Goal: Task Accomplishment & Management: Manage account settings

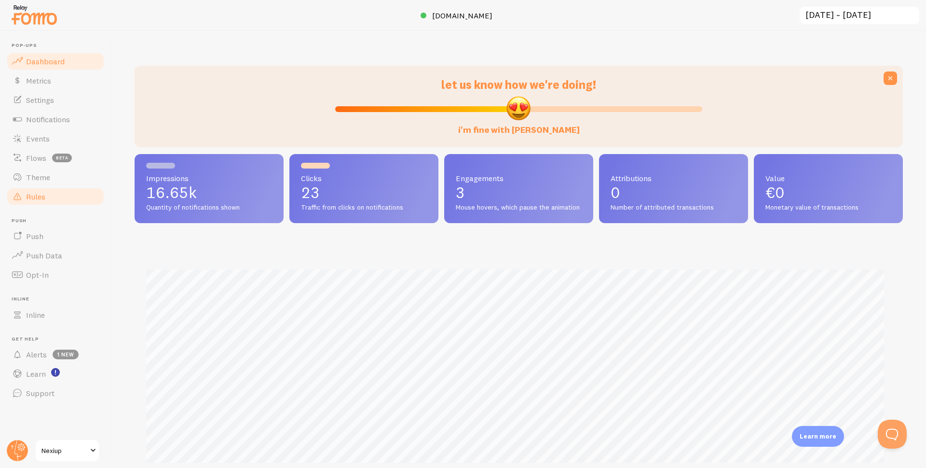
click at [34, 195] on span "Rules" at bounding box center [35, 197] width 19 height 10
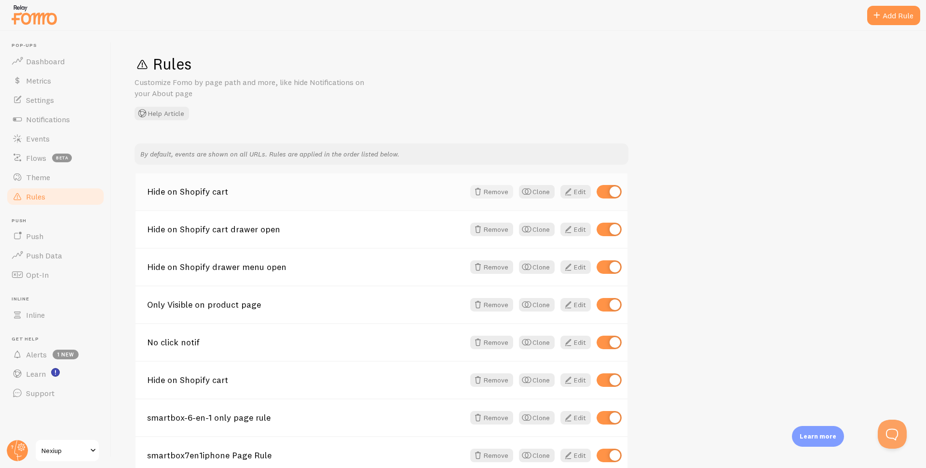
click at [487, 191] on button "Remove" at bounding box center [491, 192] width 43 height 14
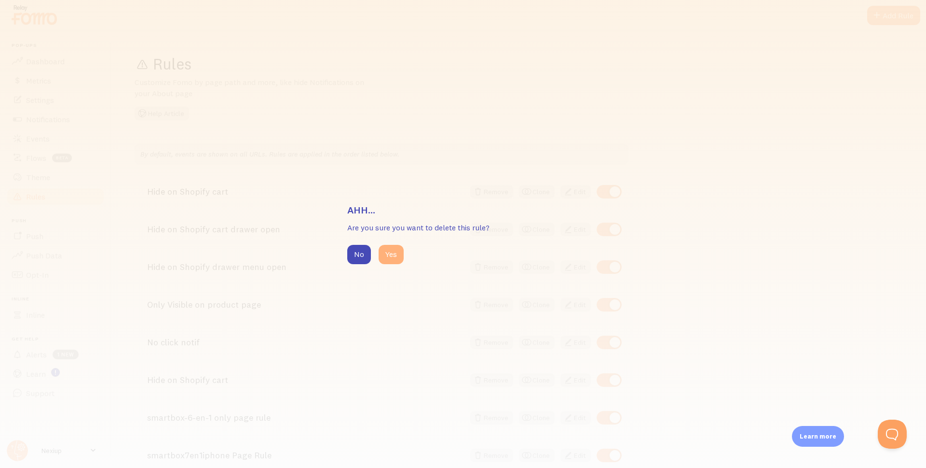
click at [393, 253] on button "Yes" at bounding box center [391, 254] width 25 height 19
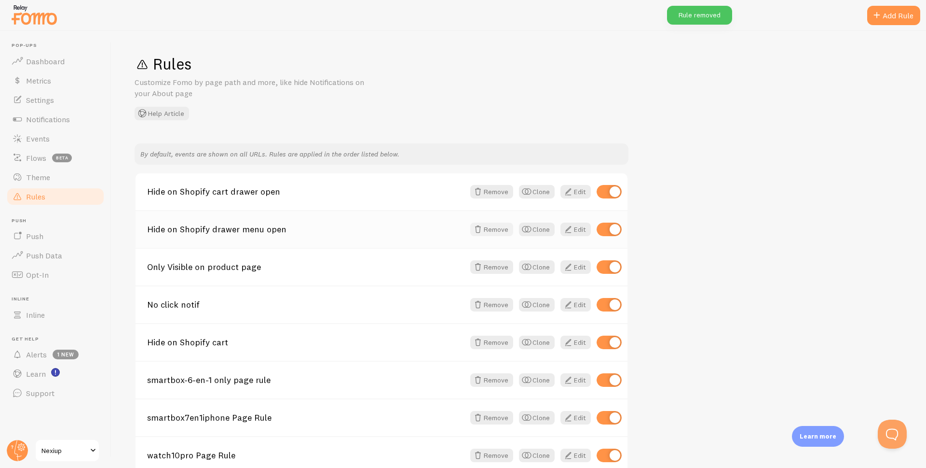
click at [497, 229] on button "Remove" at bounding box center [491, 229] width 43 height 14
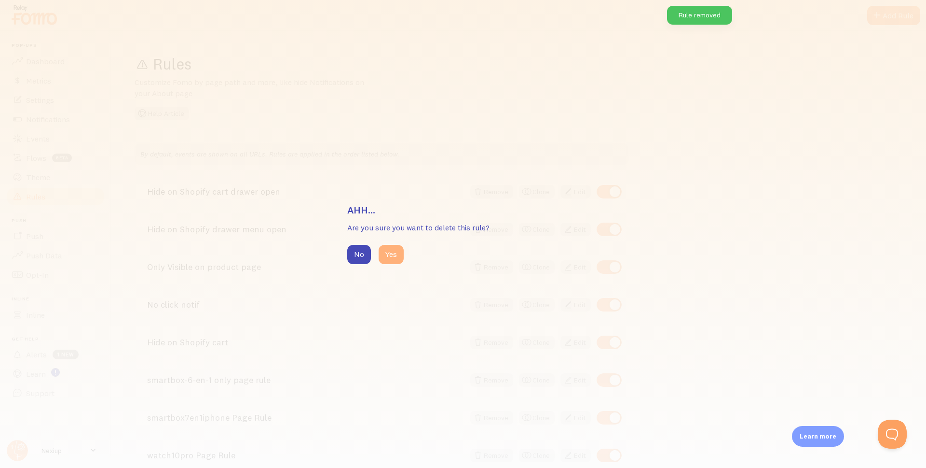
click at [392, 251] on button "Yes" at bounding box center [391, 254] width 25 height 19
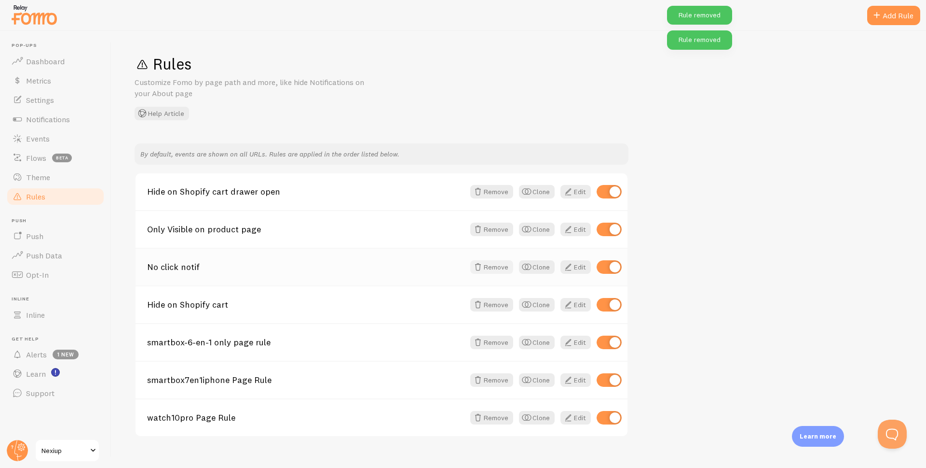
click at [491, 270] on button "Remove" at bounding box center [491, 267] width 43 height 14
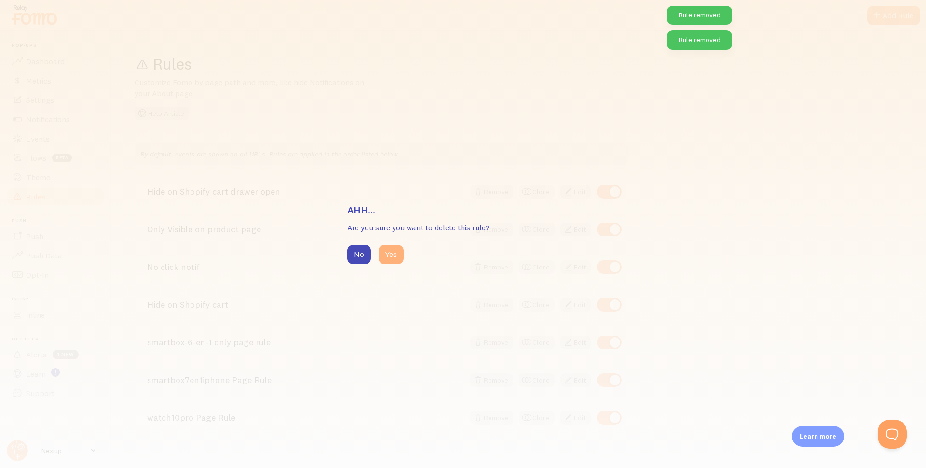
click at [393, 251] on button "Yes" at bounding box center [391, 254] width 25 height 19
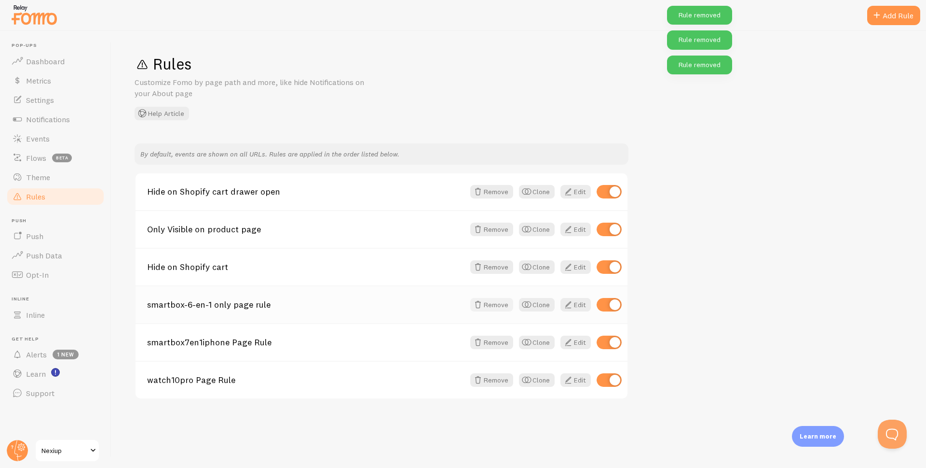
click at [498, 308] on button "Remove" at bounding box center [491, 305] width 43 height 14
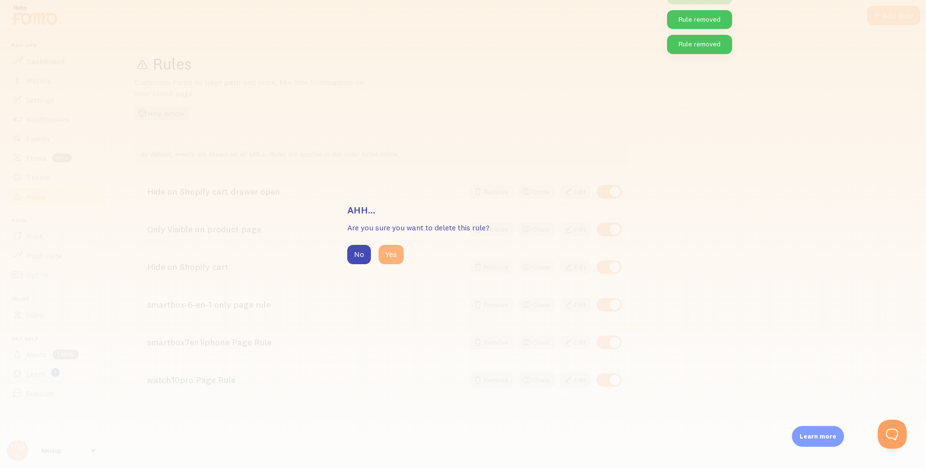
click at [396, 255] on button "Yes" at bounding box center [391, 254] width 25 height 19
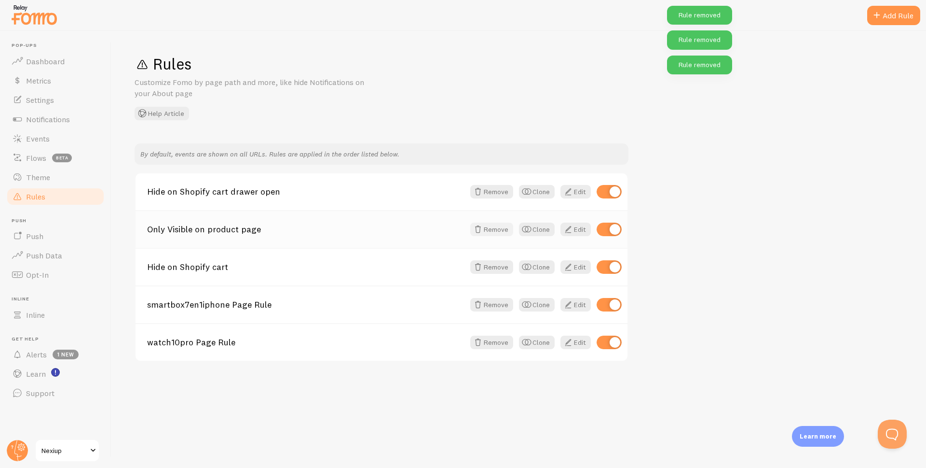
click at [496, 228] on button "Remove" at bounding box center [491, 229] width 43 height 14
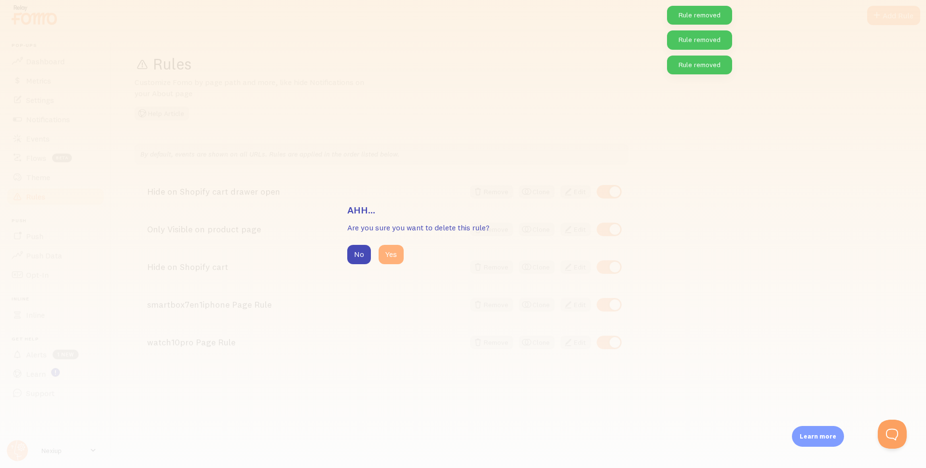
click at [388, 254] on button "Yes" at bounding box center [391, 254] width 25 height 19
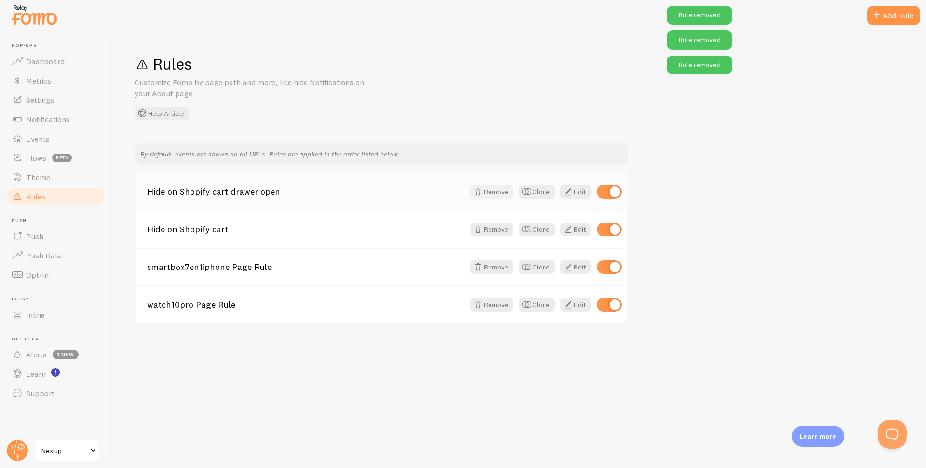
click at [487, 194] on button "Remove" at bounding box center [491, 192] width 43 height 14
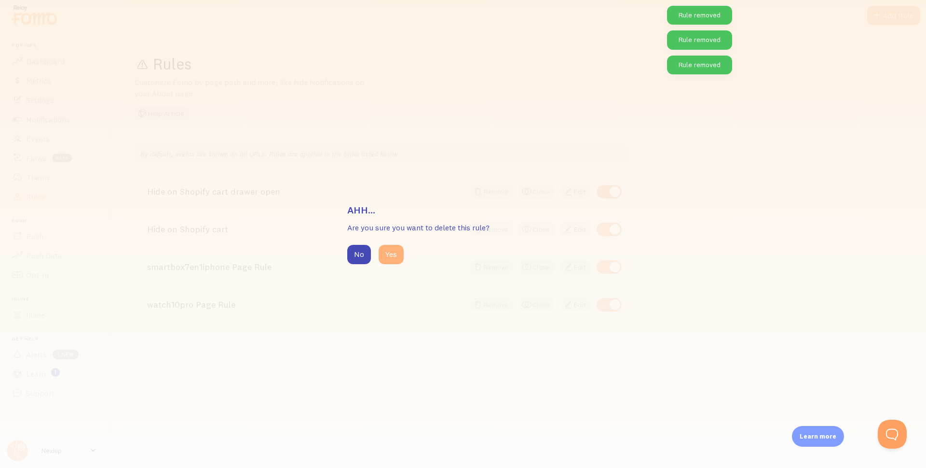
drag, startPoint x: 388, startPoint y: 253, endPoint x: 461, endPoint y: 234, distance: 75.2
click at [388, 253] on button "Yes" at bounding box center [391, 254] width 25 height 19
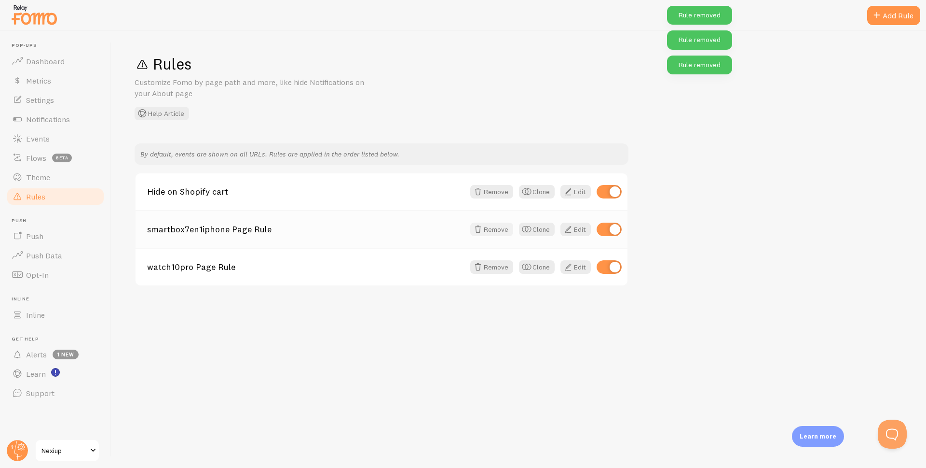
click at [494, 227] on button "Remove" at bounding box center [491, 229] width 43 height 14
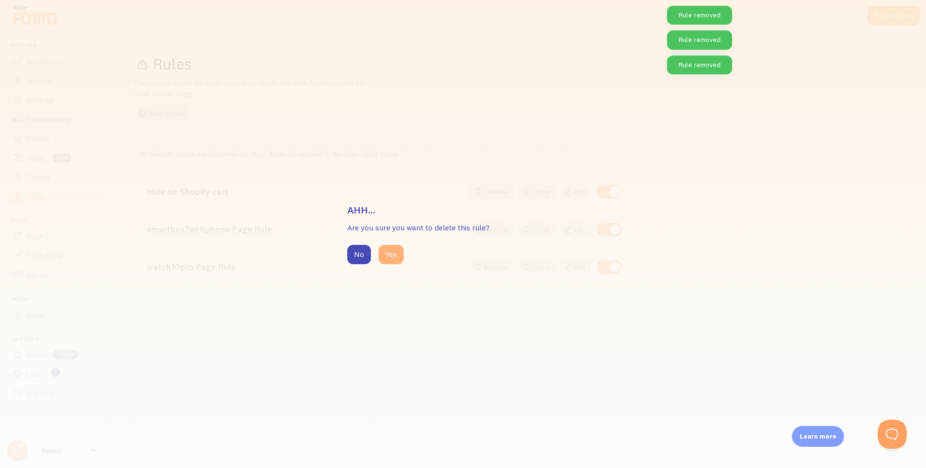
click at [389, 250] on button "Yes" at bounding box center [391, 254] width 25 height 19
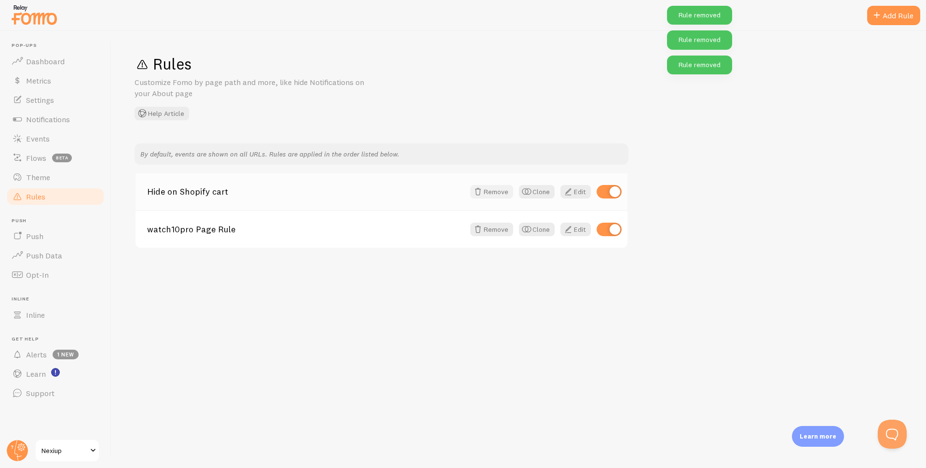
click at [485, 194] on button "Remove" at bounding box center [491, 192] width 43 height 14
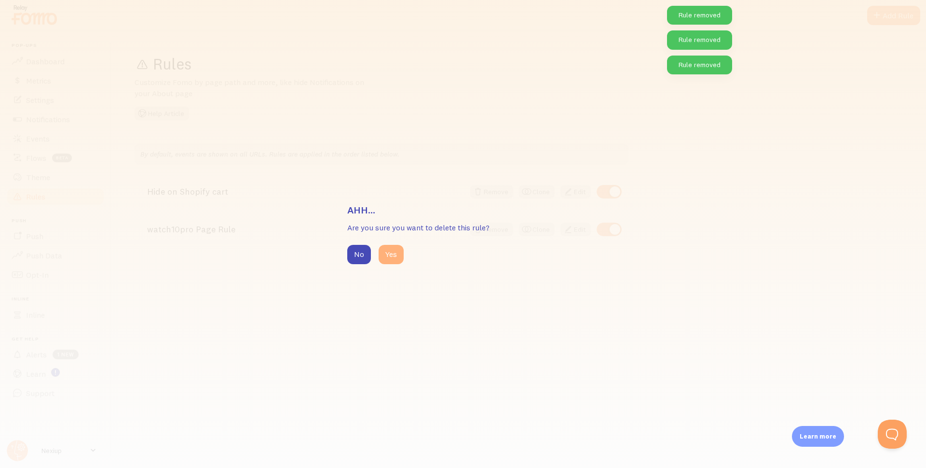
click at [390, 257] on button "Yes" at bounding box center [391, 254] width 25 height 19
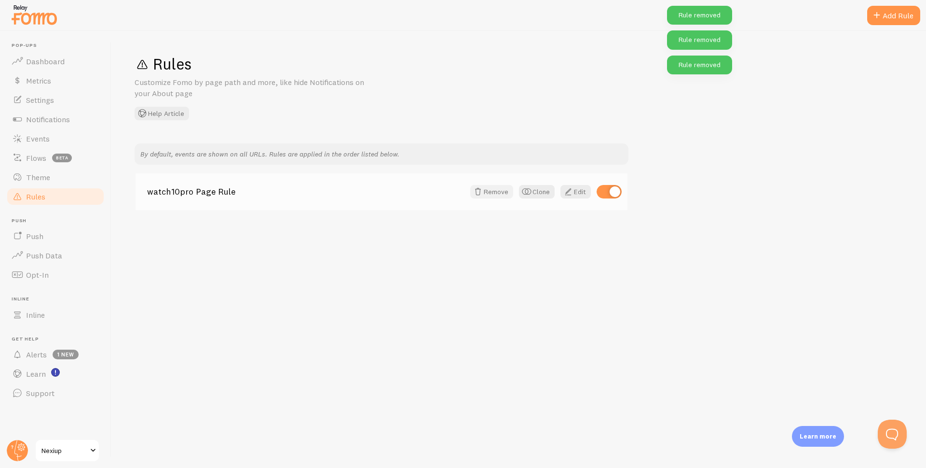
click at [492, 194] on button "Remove" at bounding box center [491, 192] width 43 height 14
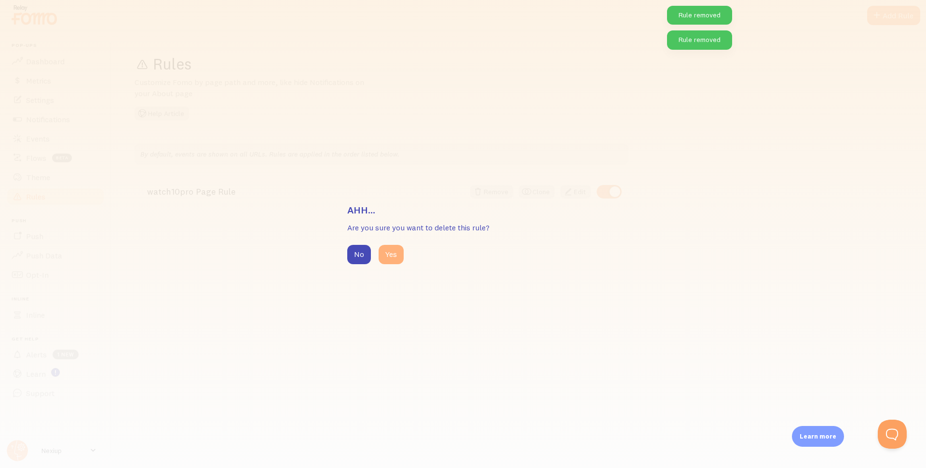
click at [396, 255] on button "Yes" at bounding box center [391, 254] width 25 height 19
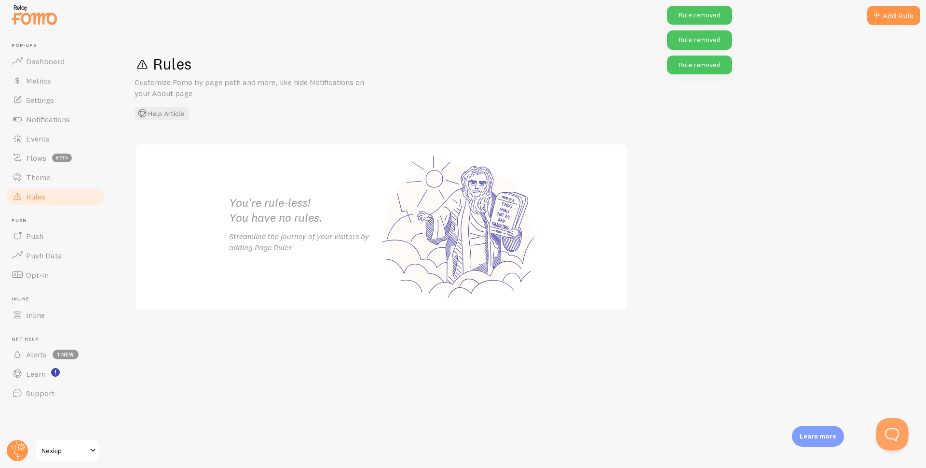
click at [885, 431] on button "Open Beacon popover" at bounding box center [890, 431] width 29 height 29
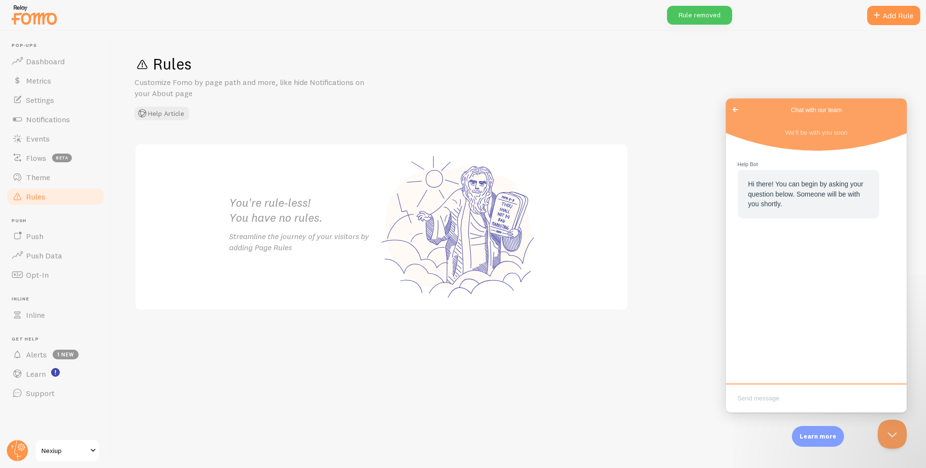
click at [736, 110] on span "Go back" at bounding box center [736, 110] width 12 height 12
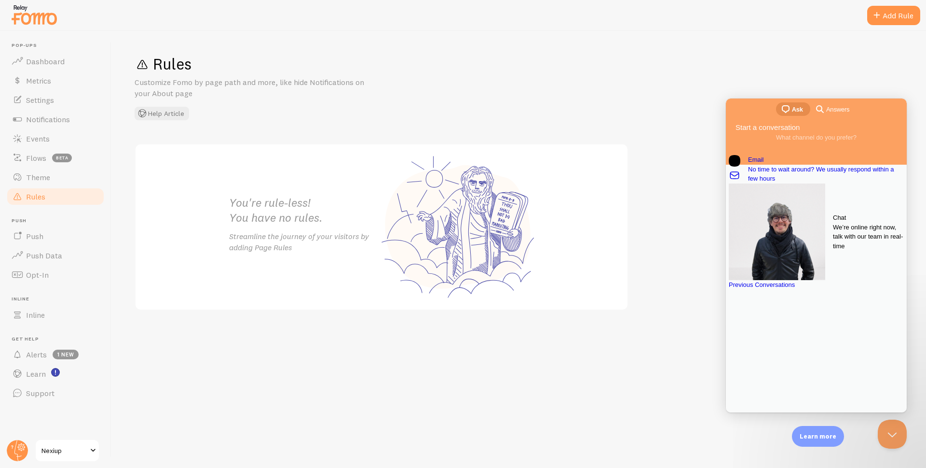
click at [833, 243] on span "We’re online right now, talk with our team in real-time" at bounding box center [868, 236] width 71 height 28
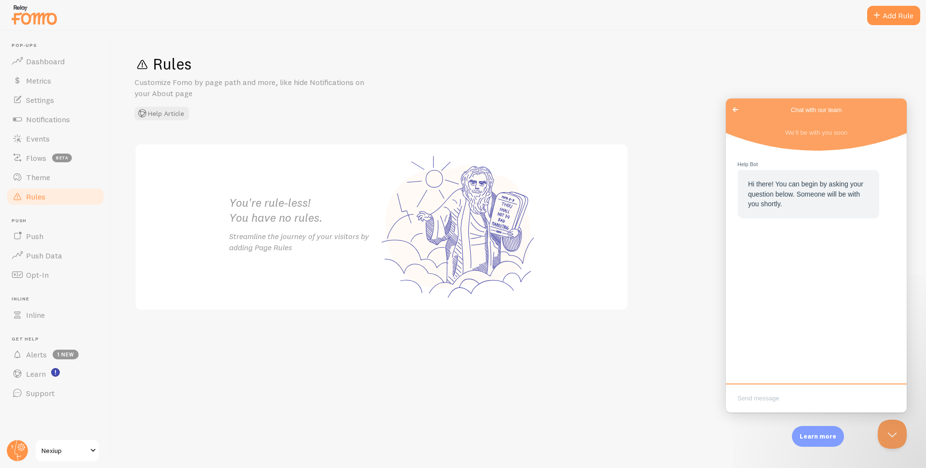
click at [734, 115] on span "Go back" at bounding box center [736, 110] width 12 height 12
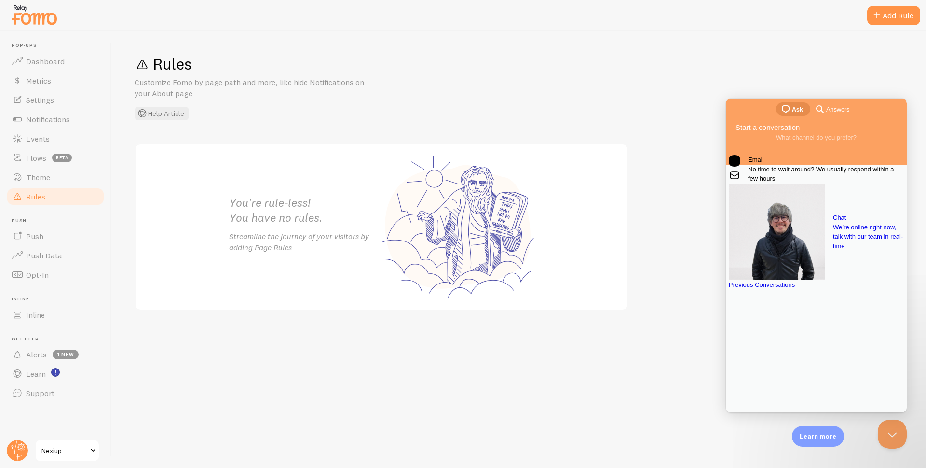
click at [788, 183] on span "No time to wait around? We usually respond within a few hours" at bounding box center [826, 174] width 156 height 19
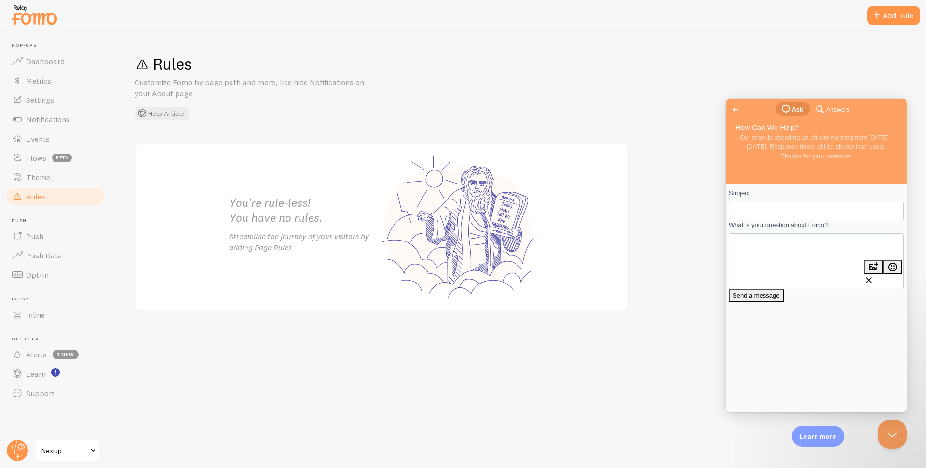
click at [736, 110] on span "Go back" at bounding box center [736, 110] width 12 height 12
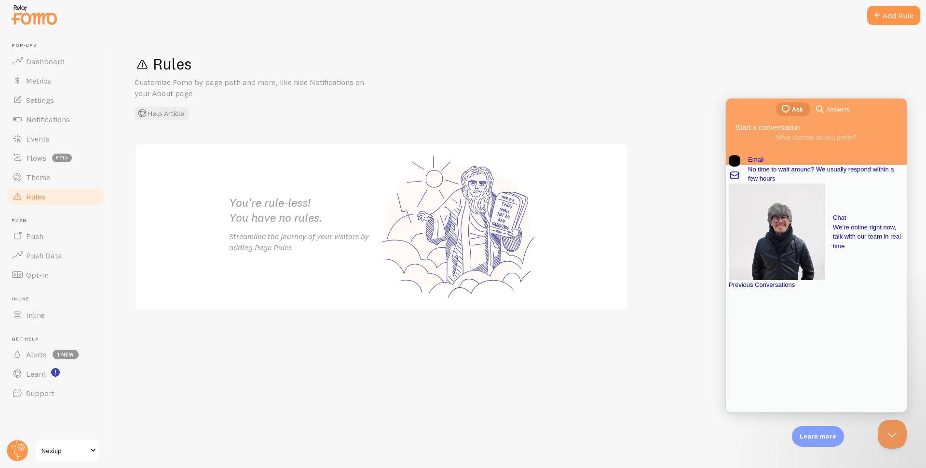
click at [813, 289] on div "Previous Conversations" at bounding box center [816, 285] width 175 height 10
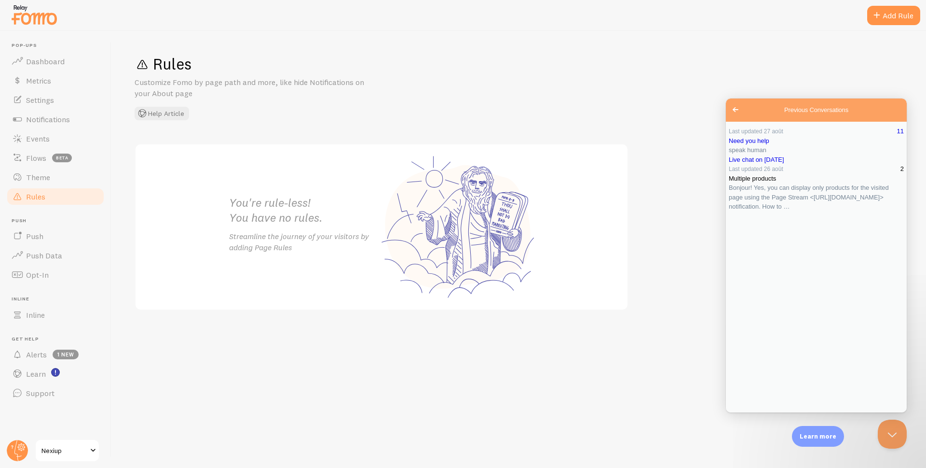
click at [807, 210] on span "Bonjour! Yes, you can display only products for the visited page using the Page…" at bounding box center [809, 197] width 160 height 26
click at [744, 412] on button "Close" at bounding box center [734, 418] width 17 height 13
click at [809, 165] on link "Live chat on [DATE]" at bounding box center [816, 160] width 175 height 10
click at [744, 412] on button "Close" at bounding box center [734, 418] width 17 height 13
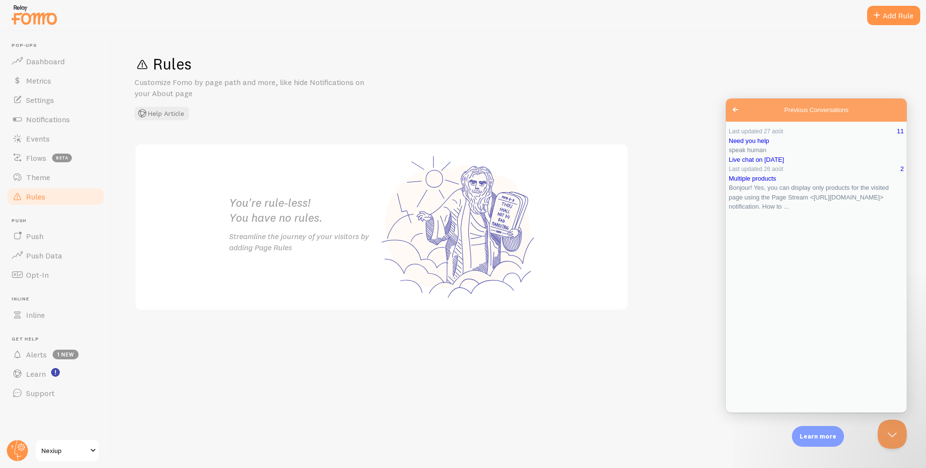
click at [736, 108] on span "Go back" at bounding box center [736, 110] width 12 height 12
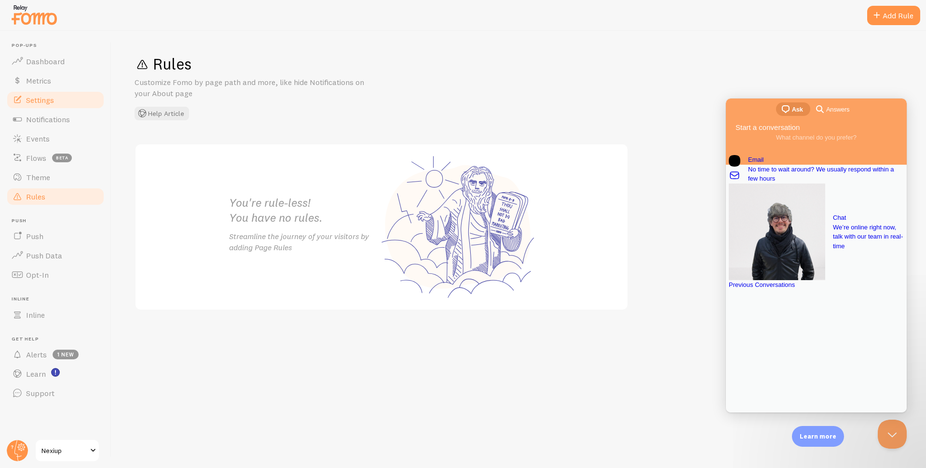
click at [28, 104] on span "Settings" at bounding box center [40, 100] width 28 height 10
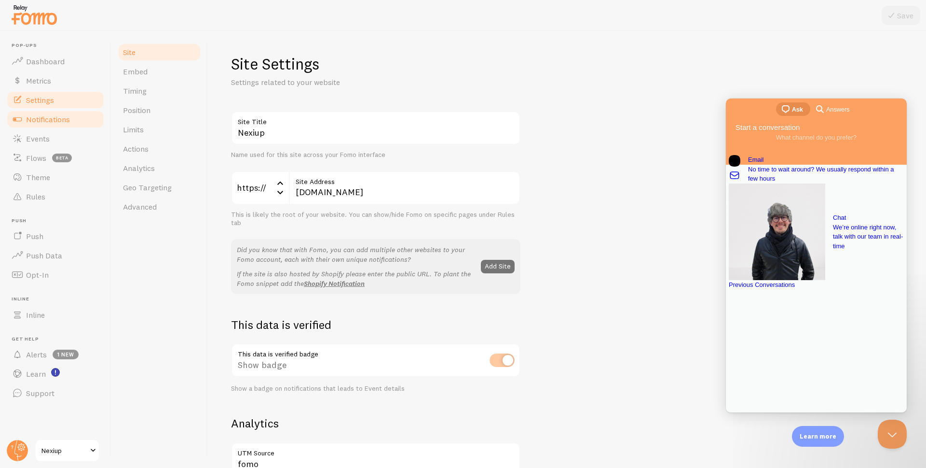
click at [50, 121] on span "Notifications" at bounding box center [48, 119] width 44 height 10
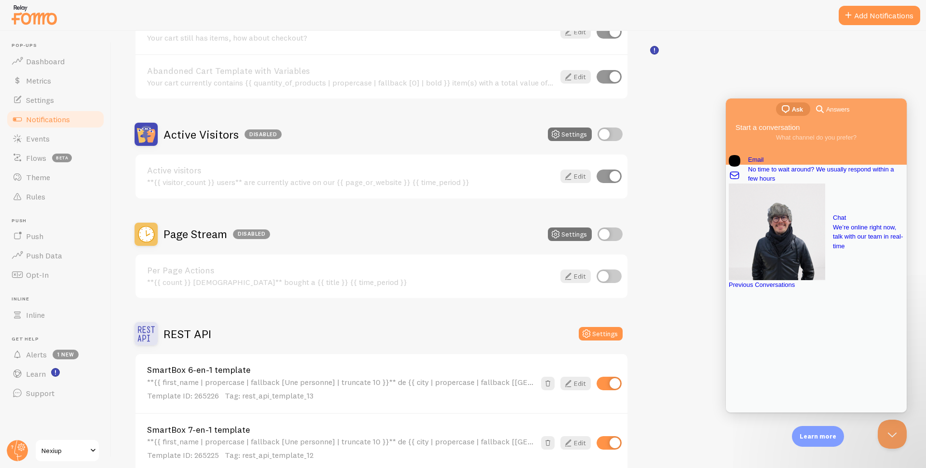
scroll to position [193, 0]
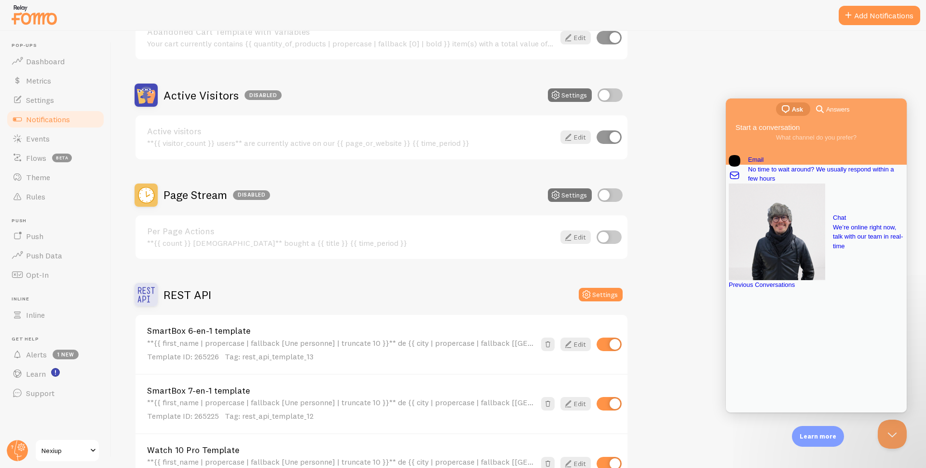
click at [607, 337] on input "checkbox" at bounding box center [609, 344] width 25 height 14
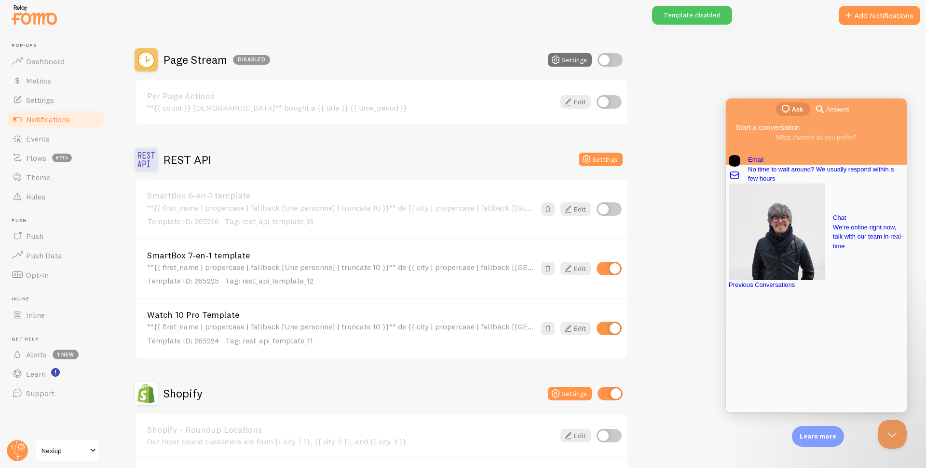
scroll to position [386, 0]
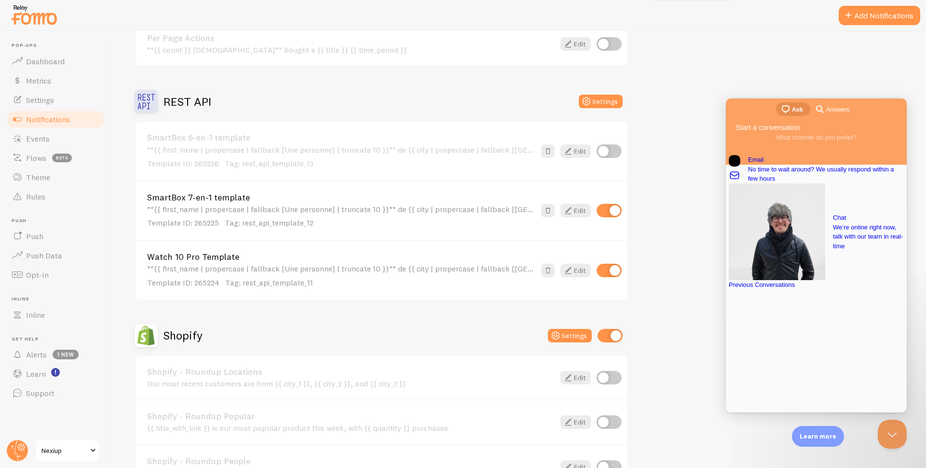
click at [611, 152] on input "checkbox" at bounding box center [609, 151] width 25 height 14
click at [613, 149] on input "checkbox" at bounding box center [609, 151] width 25 height 14
checkbox input "false"
click at [608, 211] on input "checkbox" at bounding box center [609, 211] width 25 height 14
checkbox input "false"
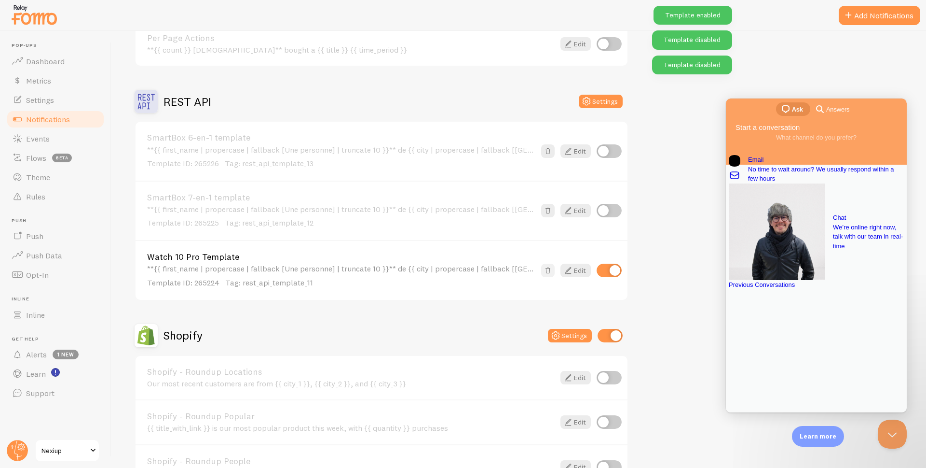
click at [547, 273] on span at bounding box center [548, 270] width 10 height 10
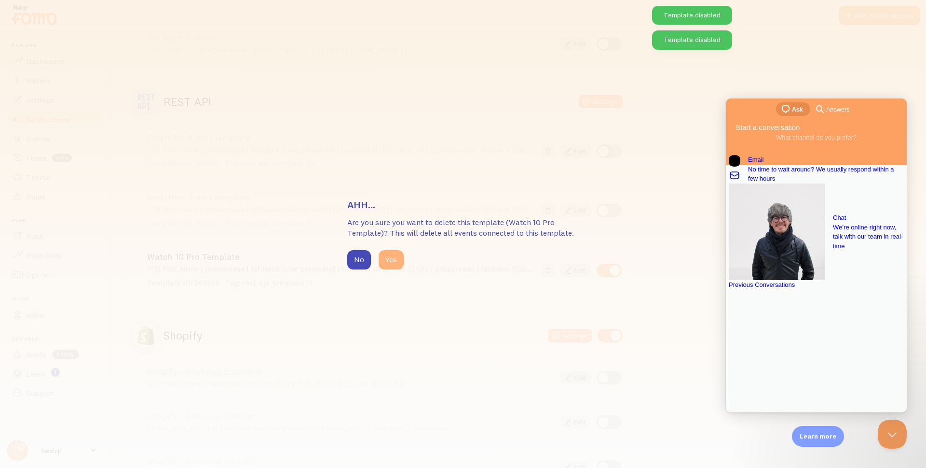
click at [391, 264] on button "Yes" at bounding box center [391, 259] width 25 height 19
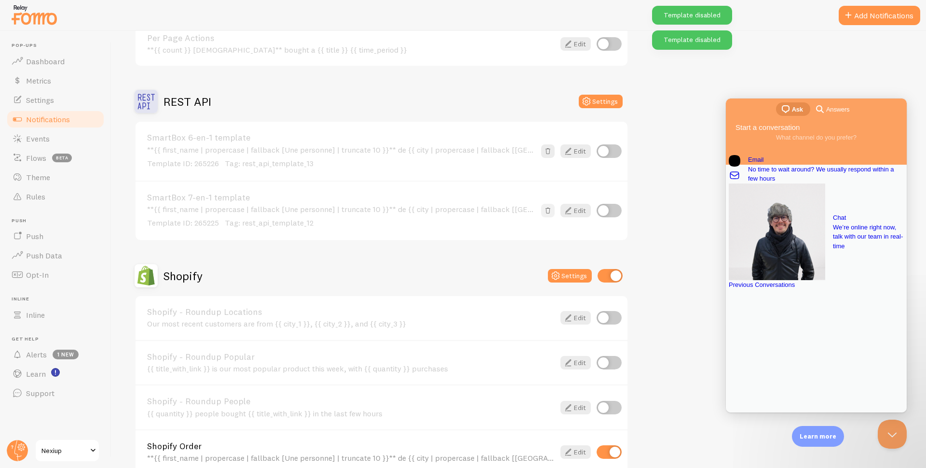
click at [552, 211] on span at bounding box center [548, 211] width 10 height 10
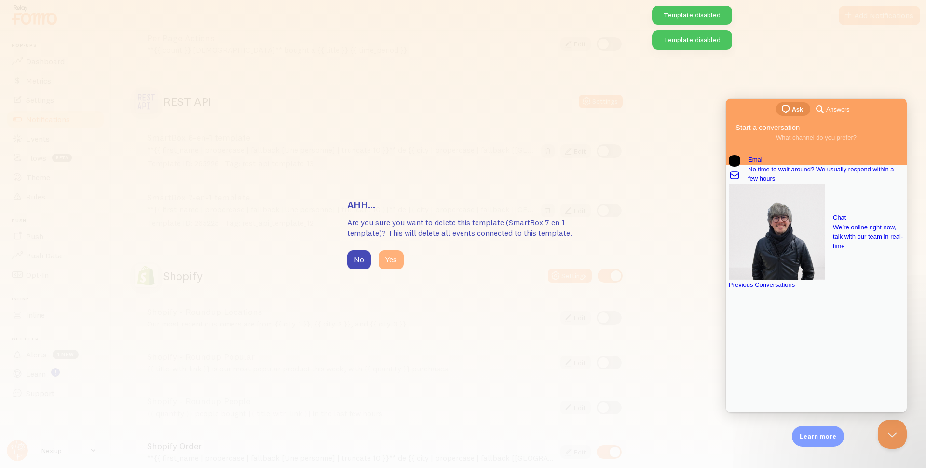
click at [394, 260] on button "Yes" at bounding box center [391, 259] width 25 height 19
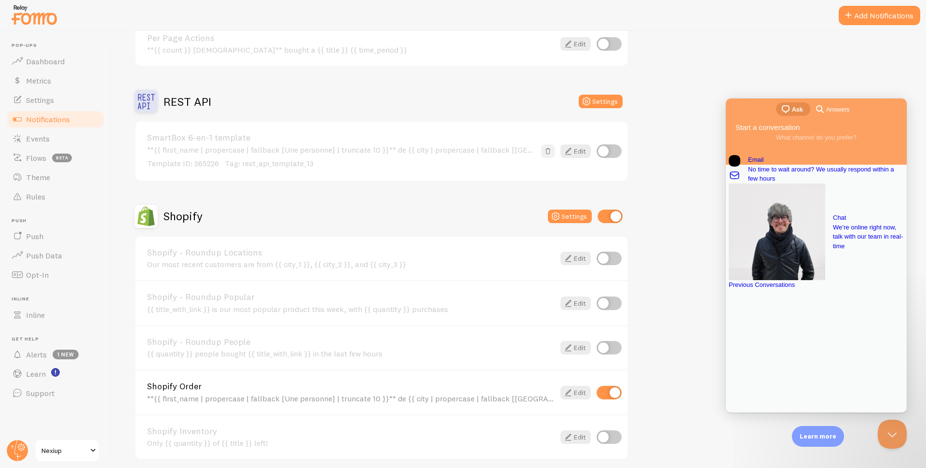
click at [549, 152] on span at bounding box center [548, 151] width 10 height 10
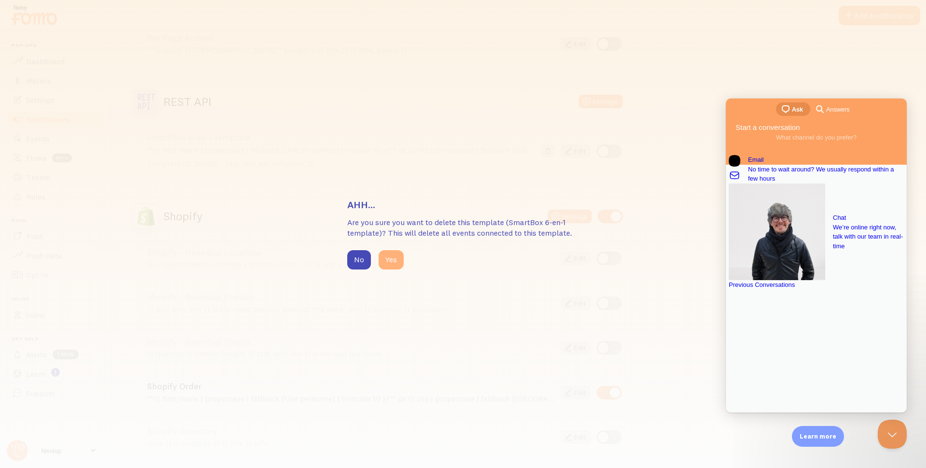
click at [397, 261] on button "Yes" at bounding box center [391, 259] width 25 height 19
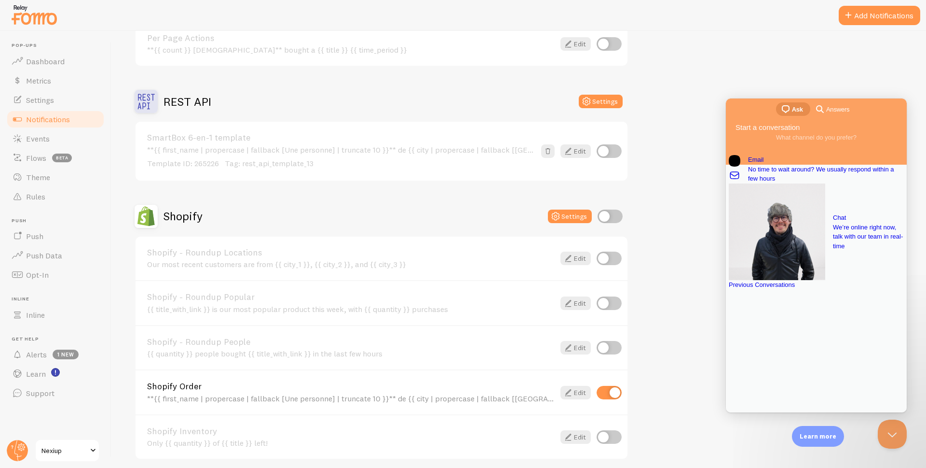
checkbox input "false"
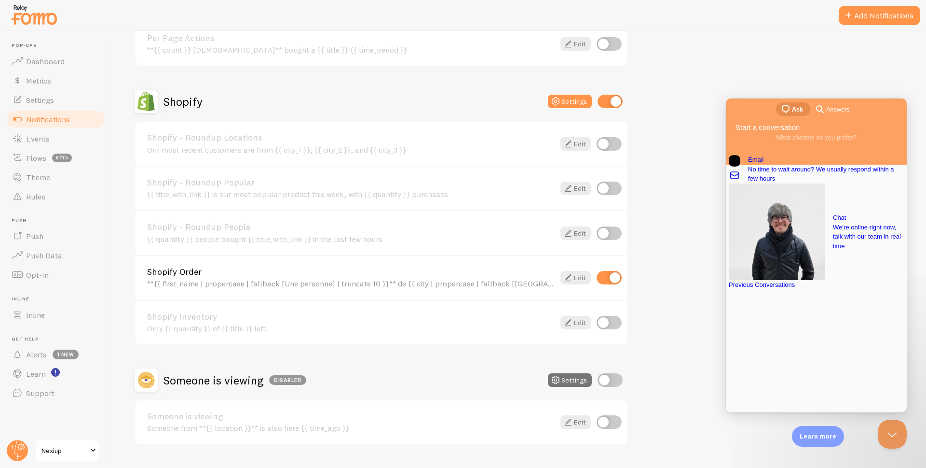
click at [614, 279] on input "checkbox" at bounding box center [609, 278] width 25 height 14
checkbox input "false"
click at [606, 105] on input "checkbox" at bounding box center [610, 102] width 25 height 14
checkbox input "false"
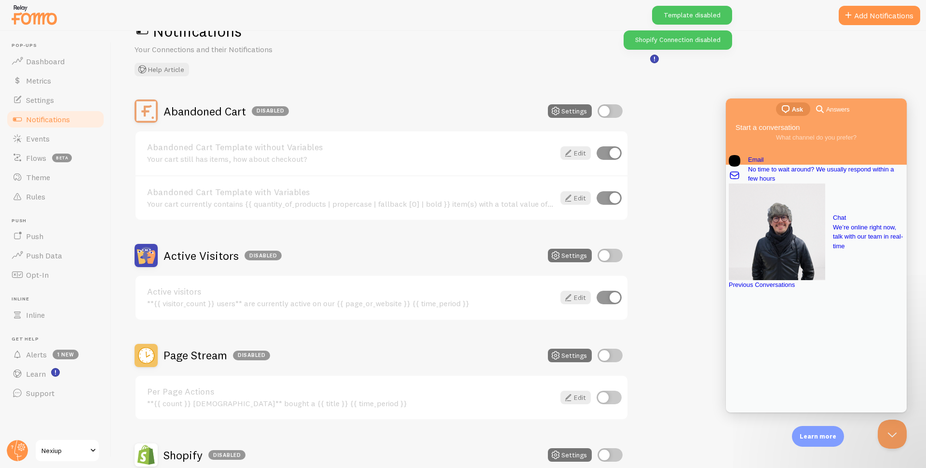
scroll to position [24, 0]
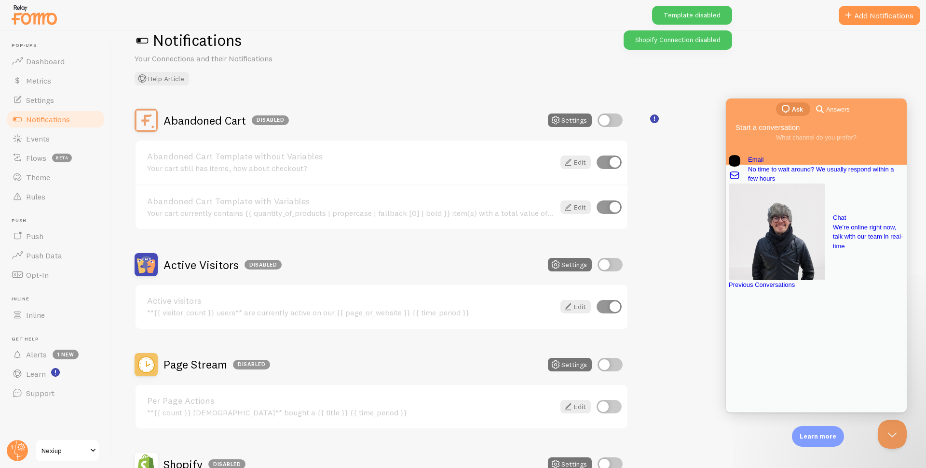
click at [606, 310] on input "checkbox" at bounding box center [609, 307] width 25 height 14
checkbox input "false"
click at [605, 205] on input "checkbox" at bounding box center [609, 207] width 25 height 14
checkbox input "false"
click at [607, 165] on input "checkbox" at bounding box center [609, 162] width 25 height 14
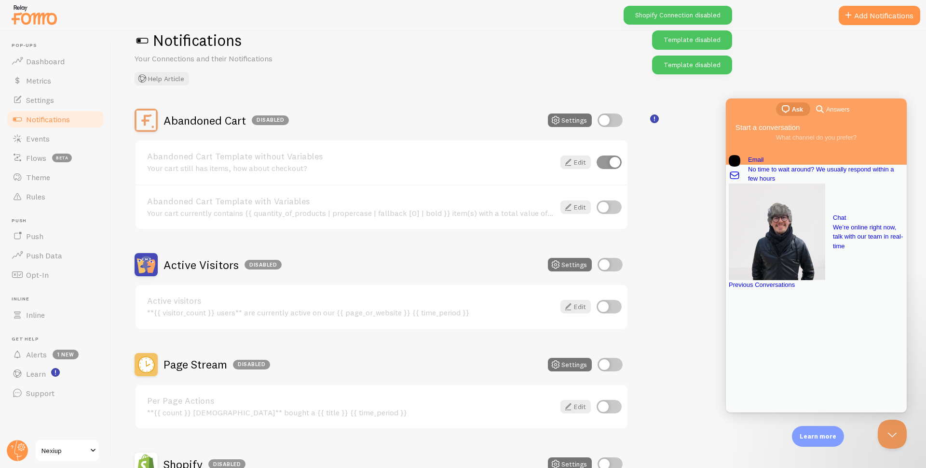
checkbox input "false"
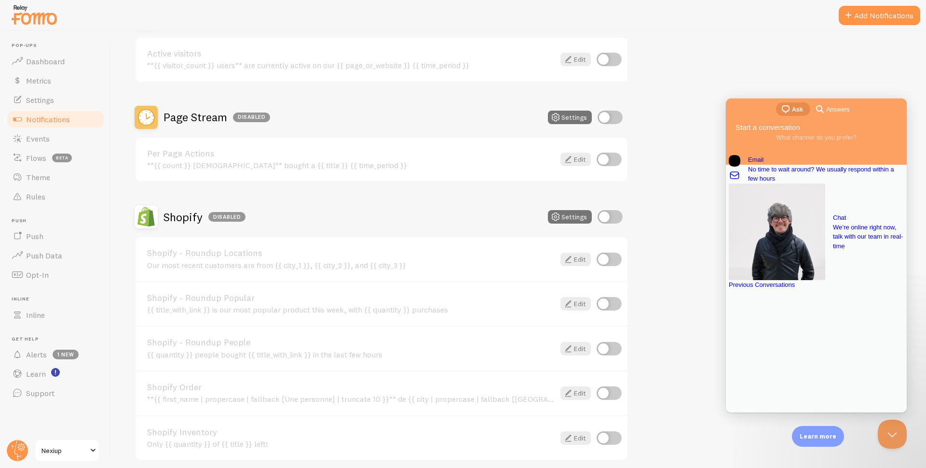
scroll to position [289, 0]
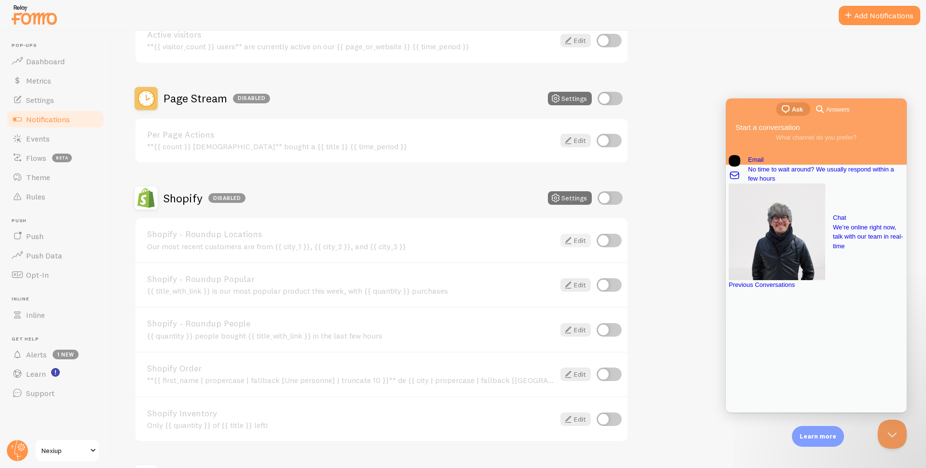
click at [576, 240] on link "Edit" at bounding box center [576, 241] width 30 height 14
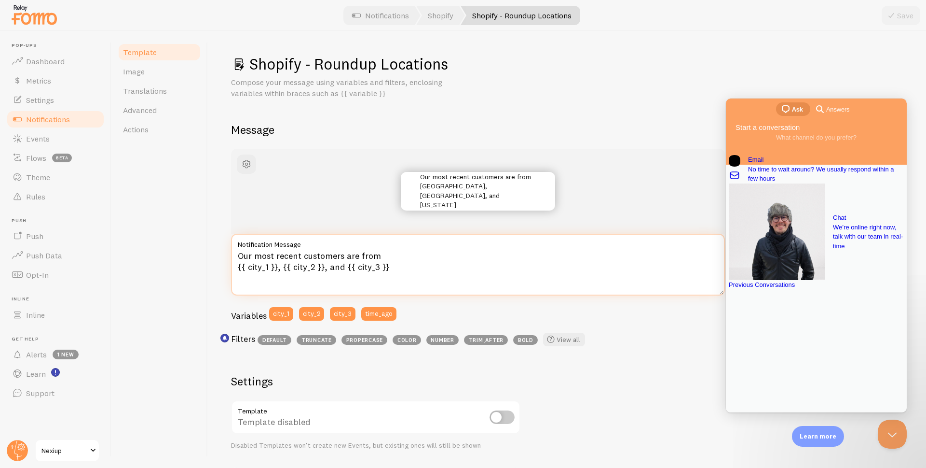
drag, startPoint x: 400, startPoint y: 268, endPoint x: 233, endPoint y: 248, distance: 168.6
click at [233, 248] on div "Our most recent customers are from {{ city_1 }}, {{ city_2 }}, and {{ city_3 }}…" at bounding box center [478, 265] width 494 height 62
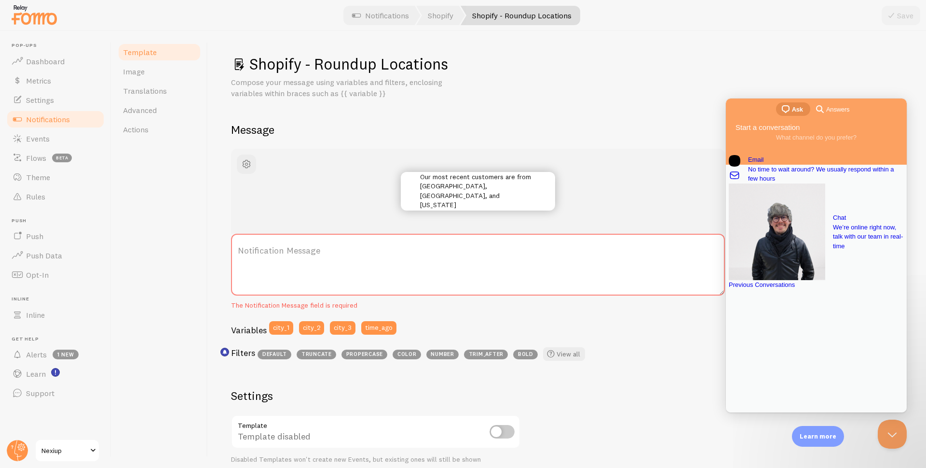
click at [38, 121] on span "Notifications" at bounding box center [48, 119] width 44 height 10
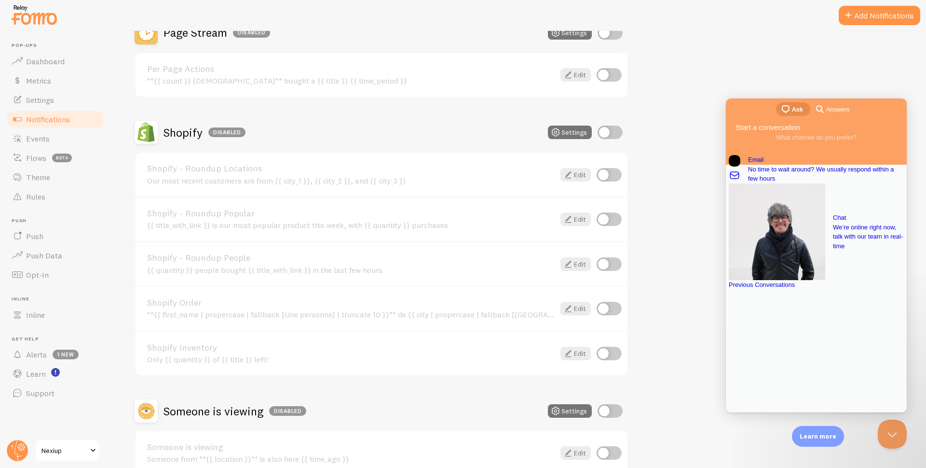
scroll to position [386, 0]
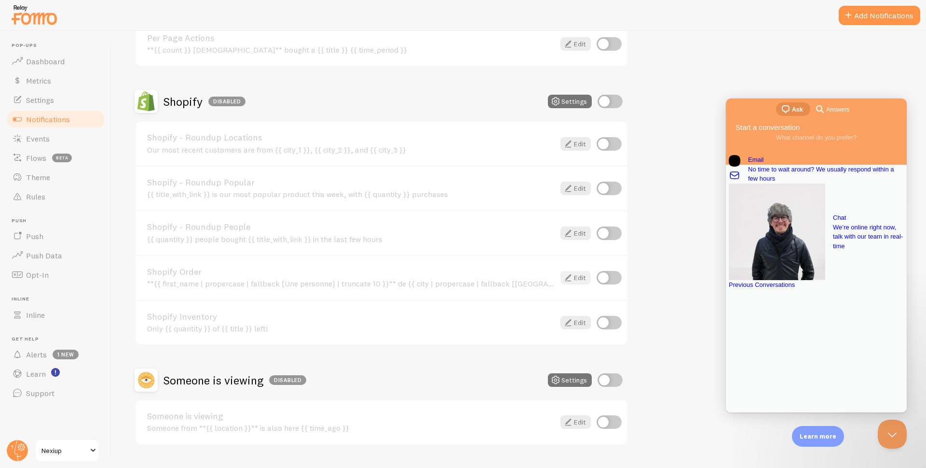
click at [580, 276] on link "Edit" at bounding box center [576, 278] width 30 height 14
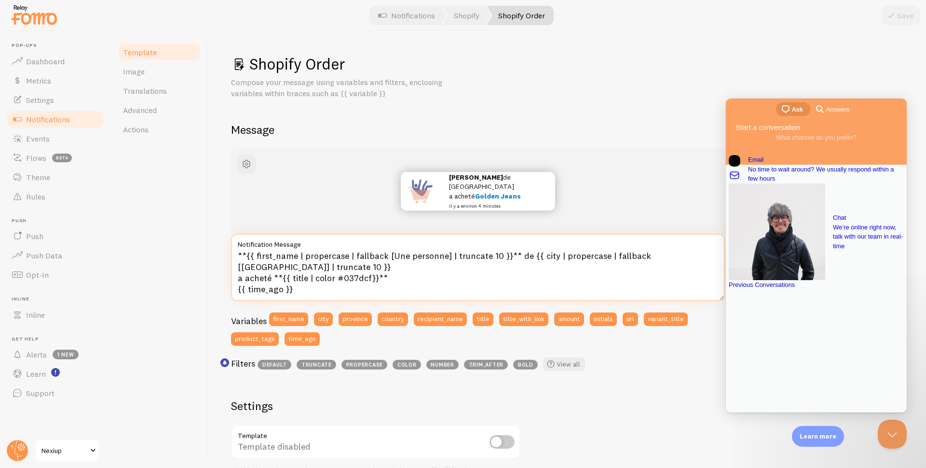
click at [360, 285] on textarea "**{{ first_name | propercase | fallback [Une personne] | truncate 10 }}** de {{…" at bounding box center [478, 267] width 494 height 67
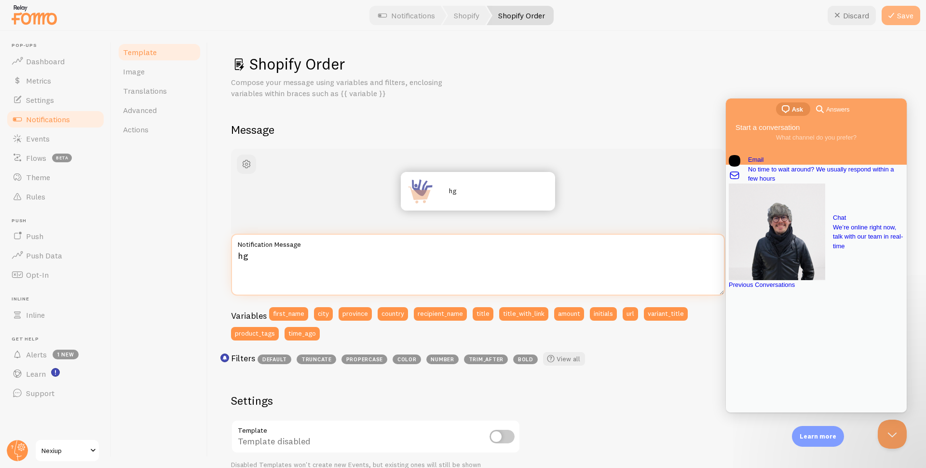
type textarea "hg"
click at [900, 17] on button "Save" at bounding box center [901, 15] width 39 height 19
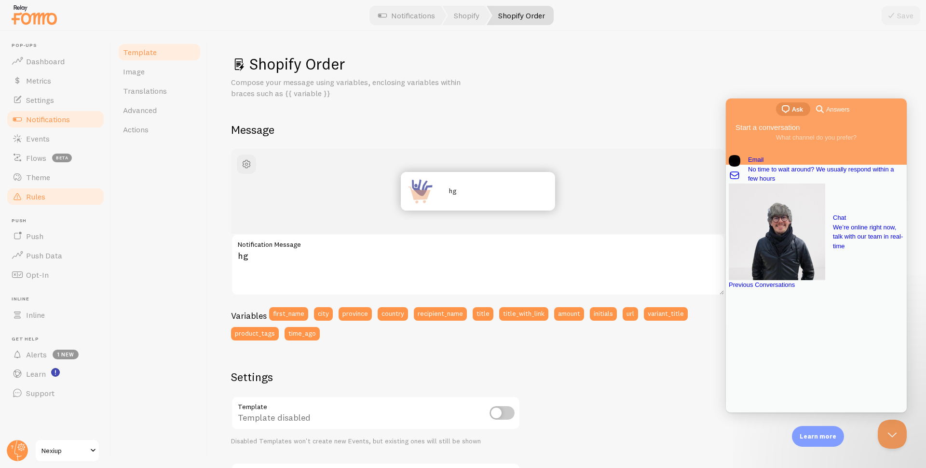
click at [30, 195] on span "Rules" at bounding box center [35, 197] width 19 height 10
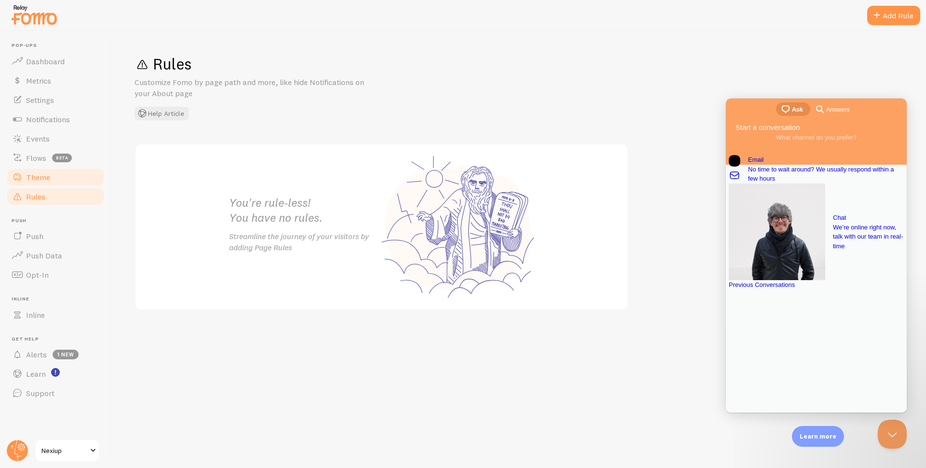
click at [37, 175] on span "Theme" at bounding box center [38, 177] width 24 height 10
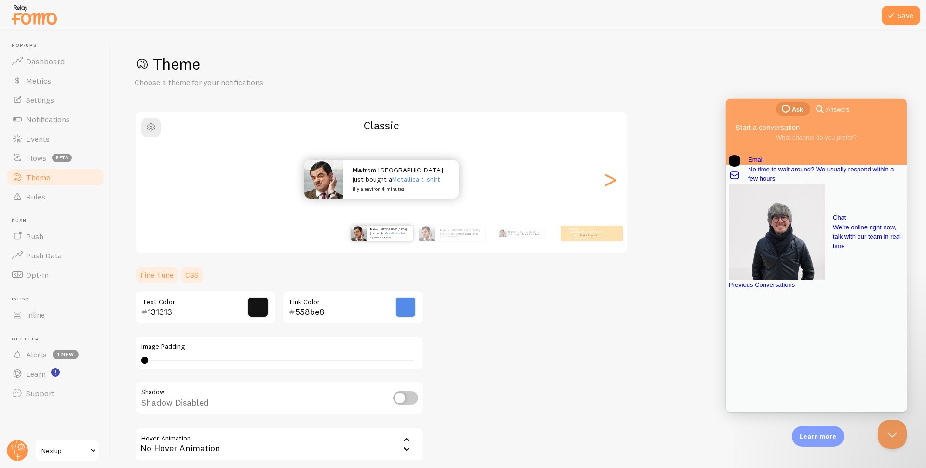
click at [195, 275] on link "CSS" at bounding box center [191, 274] width 25 height 19
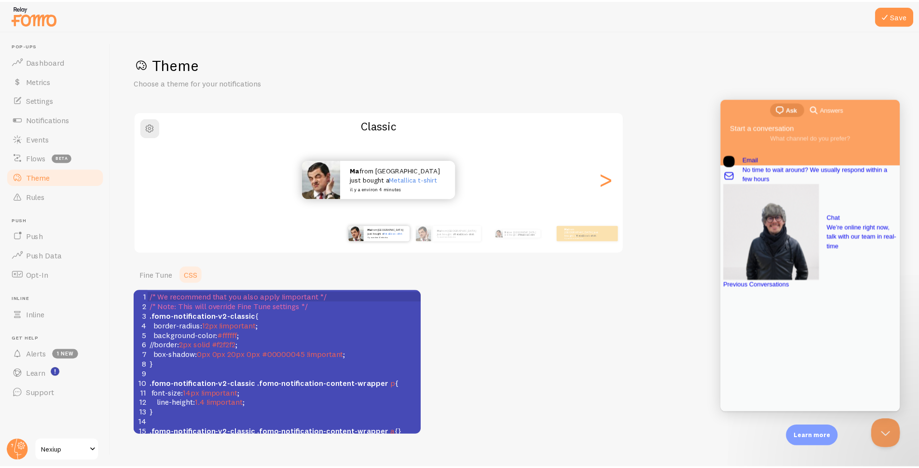
scroll to position [4, 0]
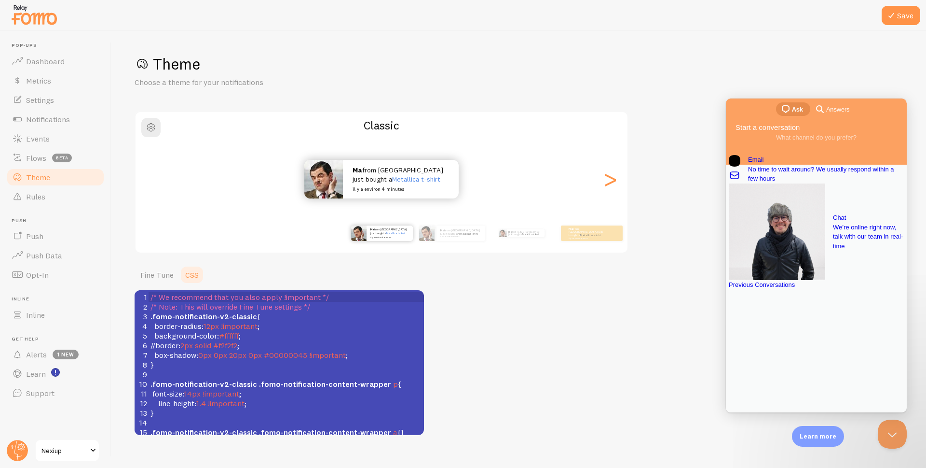
click at [215, 334] on span "background-color : #ffffff ;" at bounding box center [196, 336] width 90 height 10
type textarea "/* We recommend that you also apply !important */ /* Note: This will override F…"
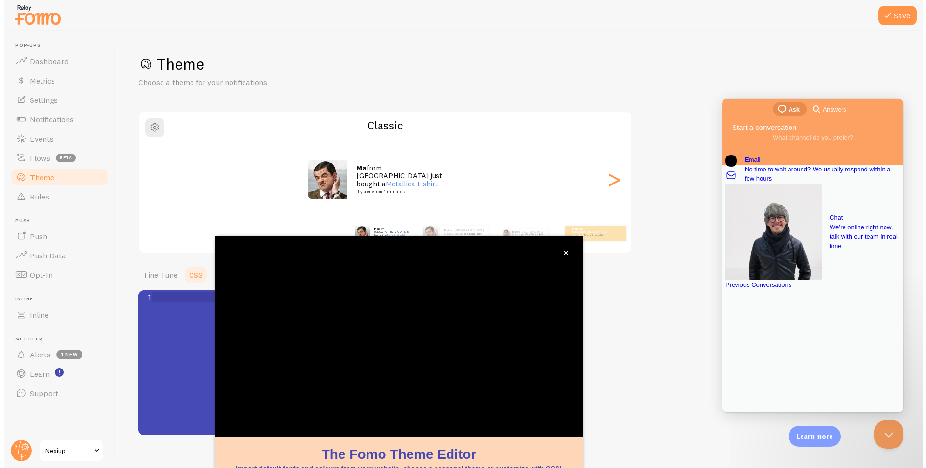
scroll to position [14, 0]
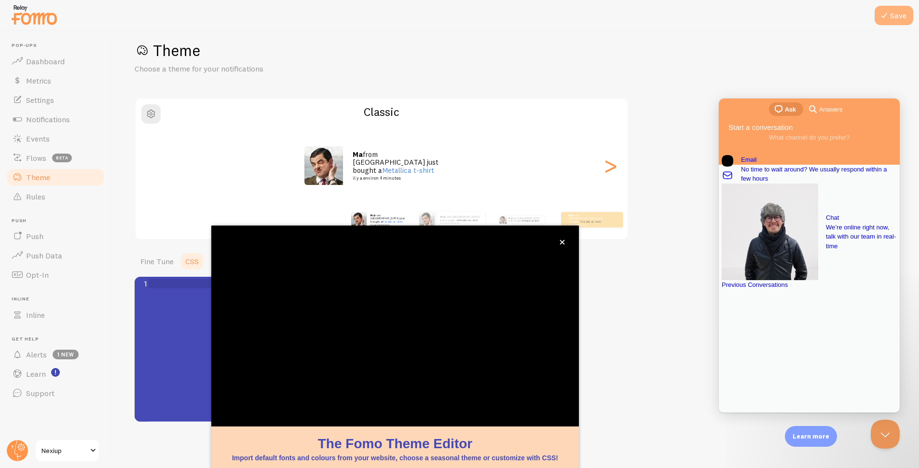
click at [896, 21] on button "Save" at bounding box center [894, 15] width 39 height 19
click at [888, 18] on icon at bounding box center [885, 16] width 12 height 12
click at [44, 180] on span "Theme" at bounding box center [38, 177] width 24 height 10
click at [25, 198] on link "Rules" at bounding box center [55, 196] width 99 height 19
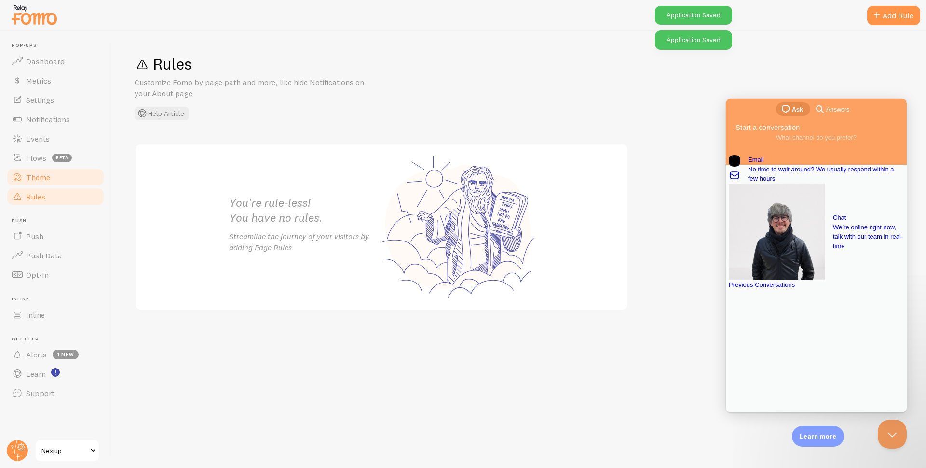
click at [28, 179] on span "Theme" at bounding box center [38, 177] width 24 height 10
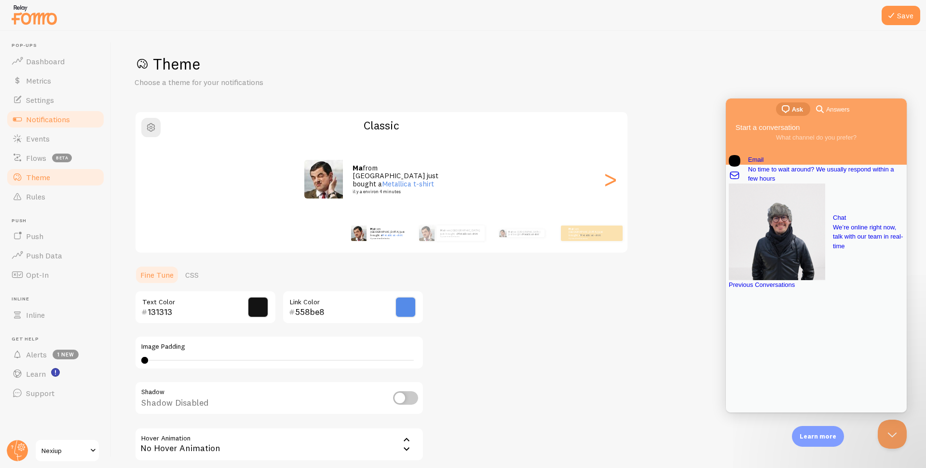
click at [50, 114] on span "Notifications" at bounding box center [48, 119] width 44 height 10
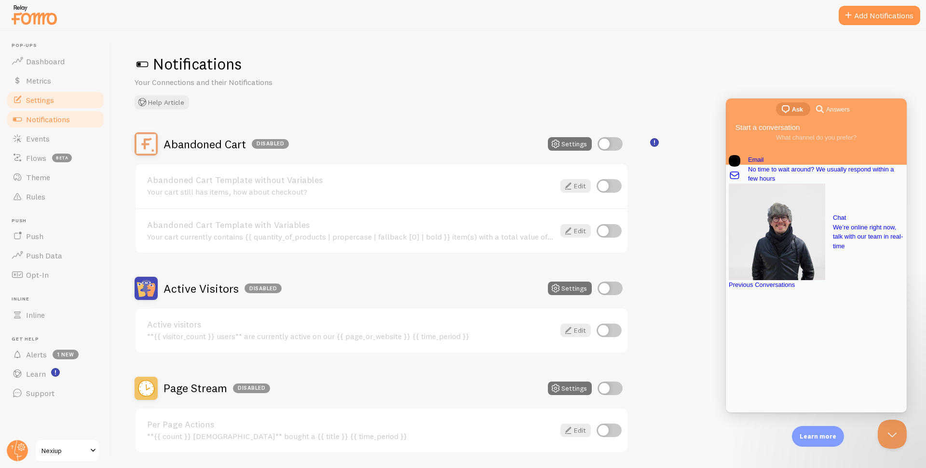
click at [44, 98] on span "Settings" at bounding box center [40, 100] width 28 height 10
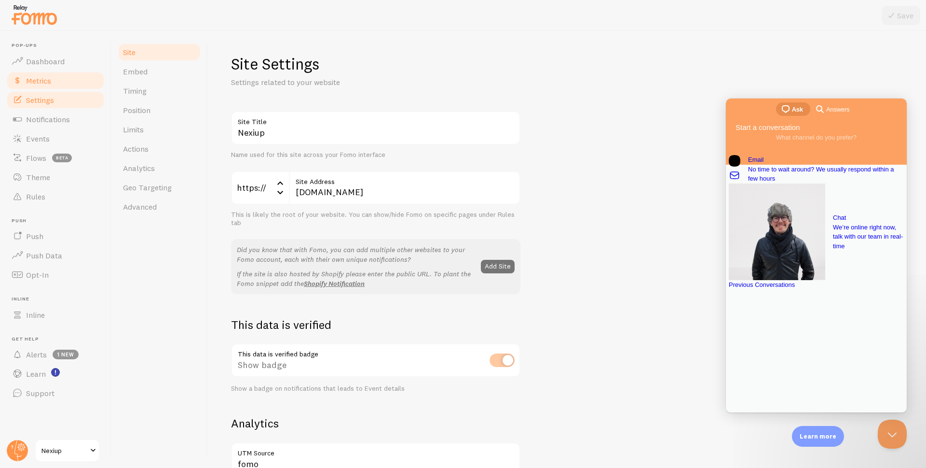
click at [35, 74] on link "Metrics" at bounding box center [55, 80] width 99 height 19
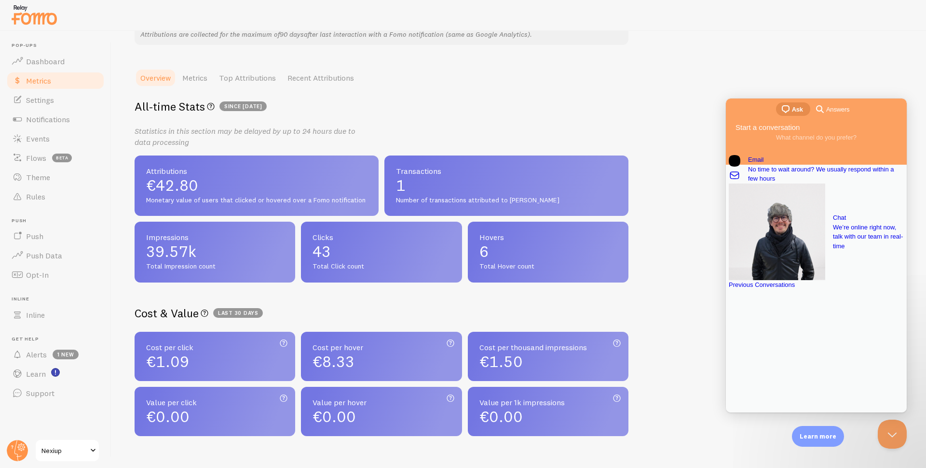
scroll to position [145, 0]
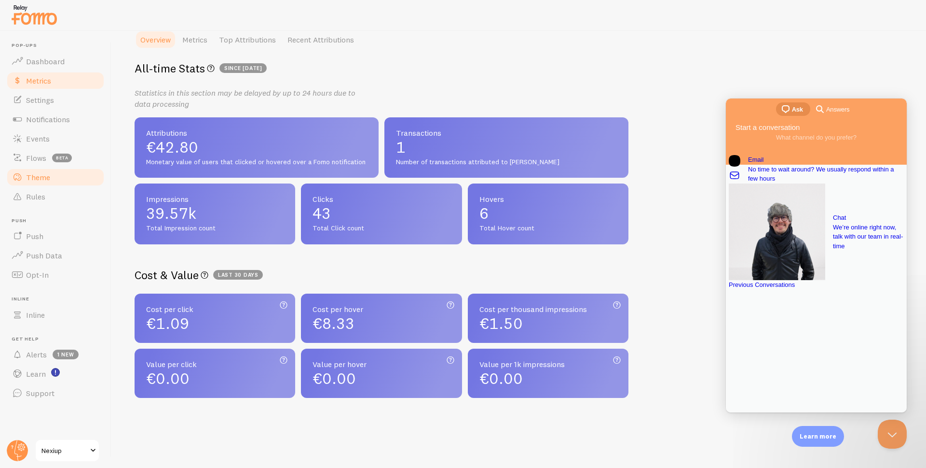
click at [40, 175] on span "Theme" at bounding box center [38, 177] width 24 height 10
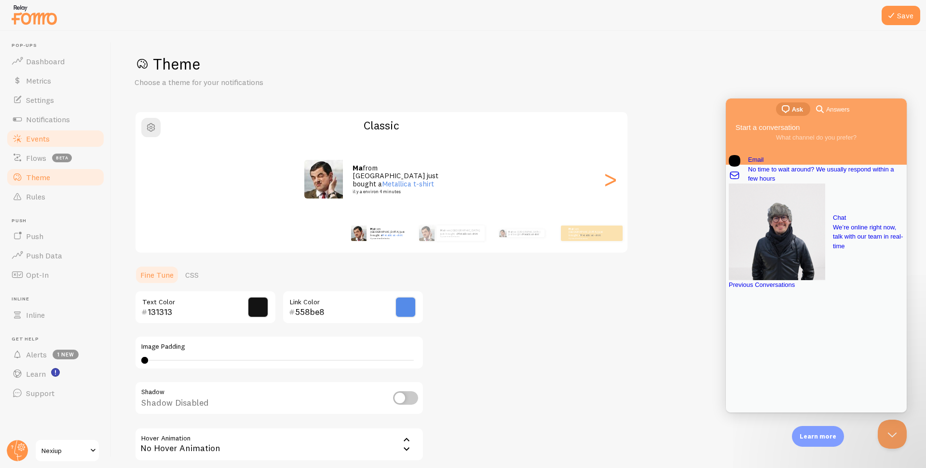
click at [39, 139] on span "Events" at bounding box center [38, 139] width 24 height 10
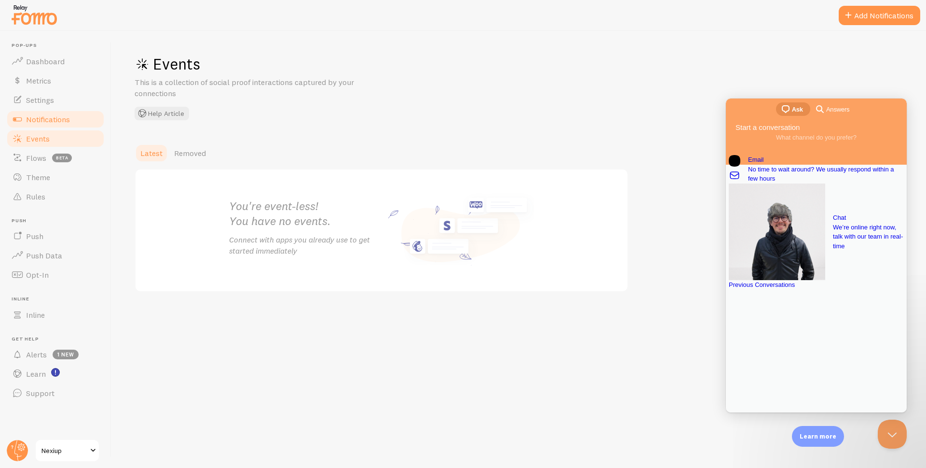
click at [49, 115] on span "Notifications" at bounding box center [48, 119] width 44 height 10
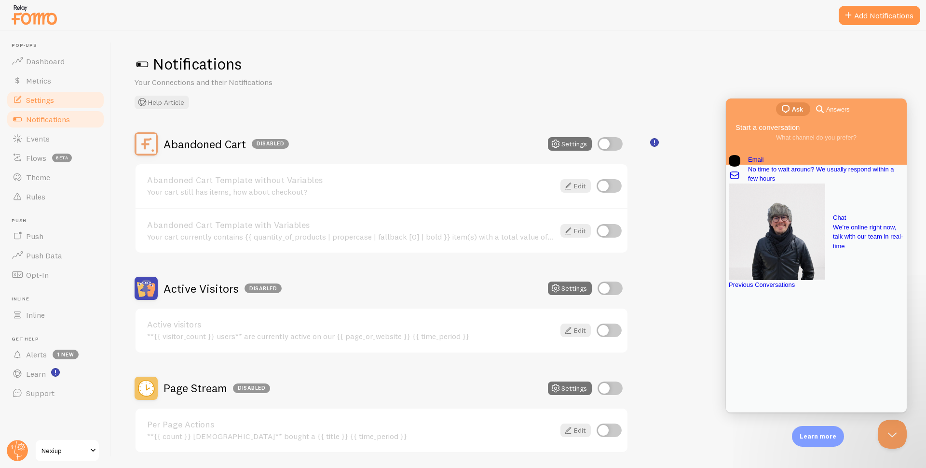
click at [49, 101] on span "Settings" at bounding box center [40, 100] width 28 height 10
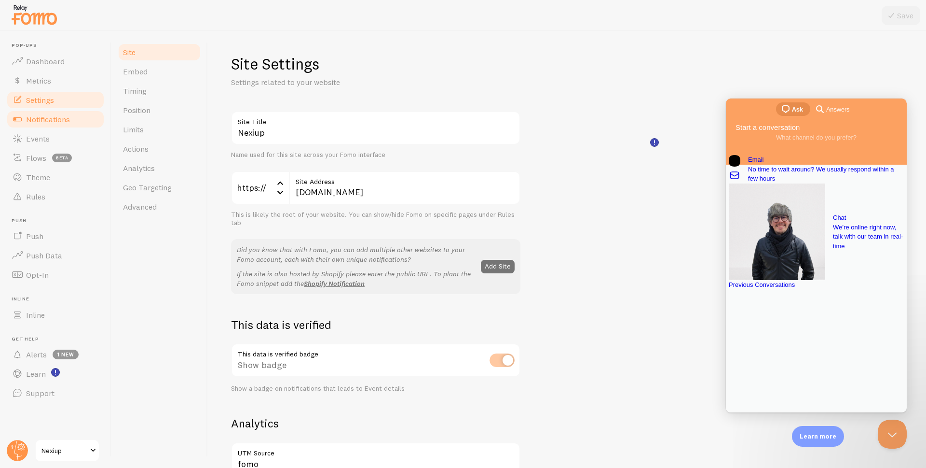
click at [43, 124] on span "Notifications" at bounding box center [48, 119] width 44 height 10
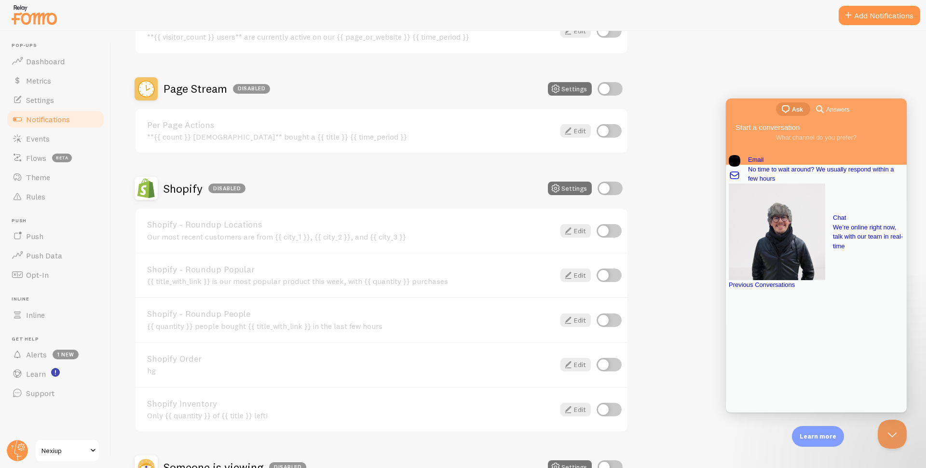
scroll to position [338, 0]
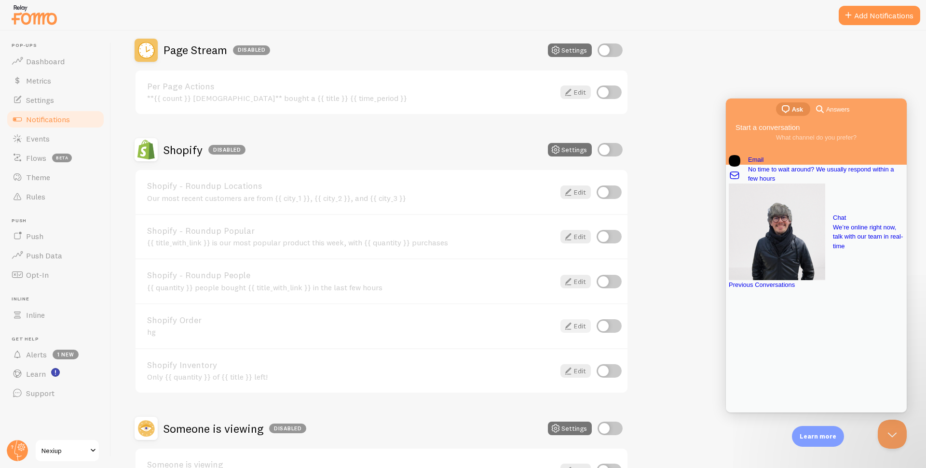
click at [579, 324] on link "Edit" at bounding box center [576, 326] width 30 height 14
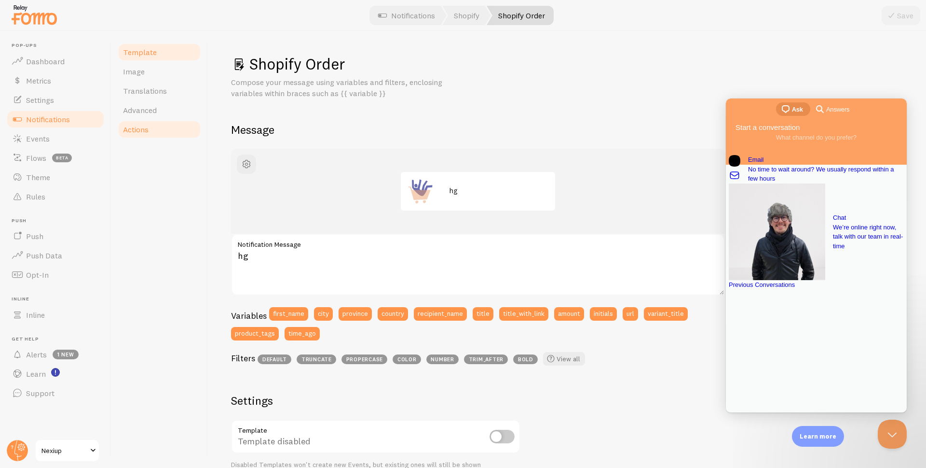
click at [151, 129] on link "Actions" at bounding box center [159, 129] width 84 height 19
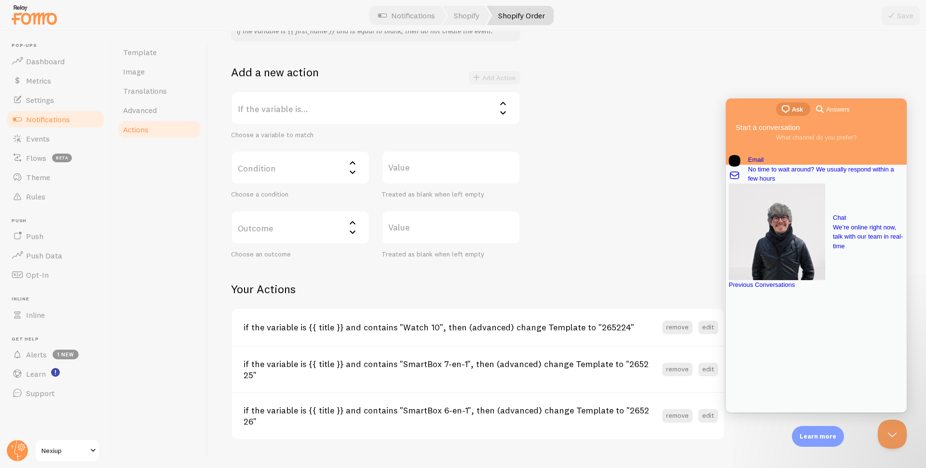
scroll to position [161, 0]
click at [680, 328] on button "remove" at bounding box center [677, 327] width 30 height 14
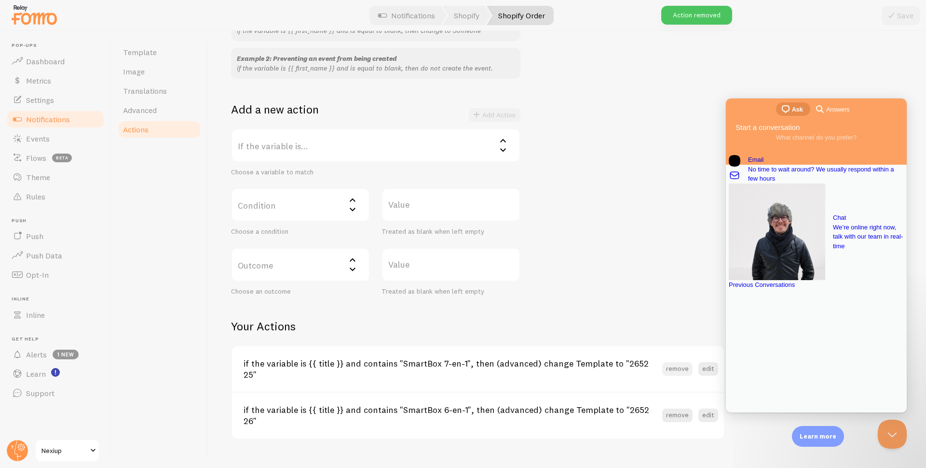
click at [680, 362] on button "remove" at bounding box center [677, 369] width 30 height 14
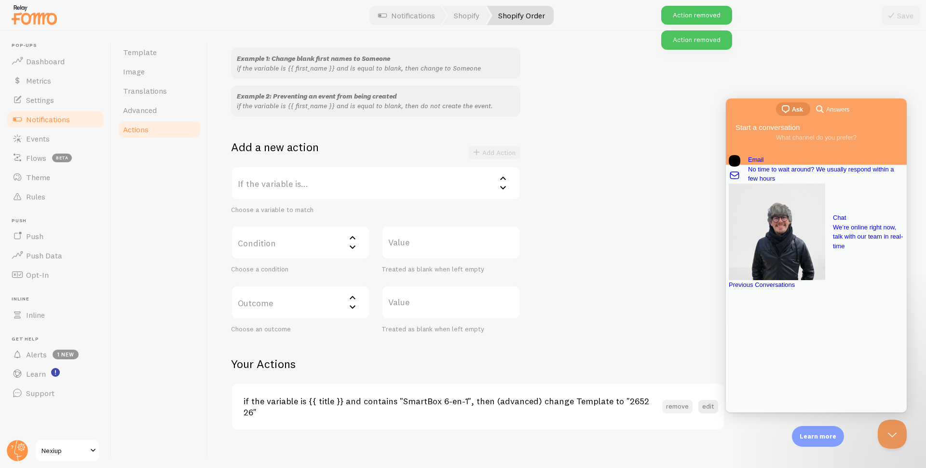
click at [681, 402] on button "remove" at bounding box center [677, 407] width 30 height 14
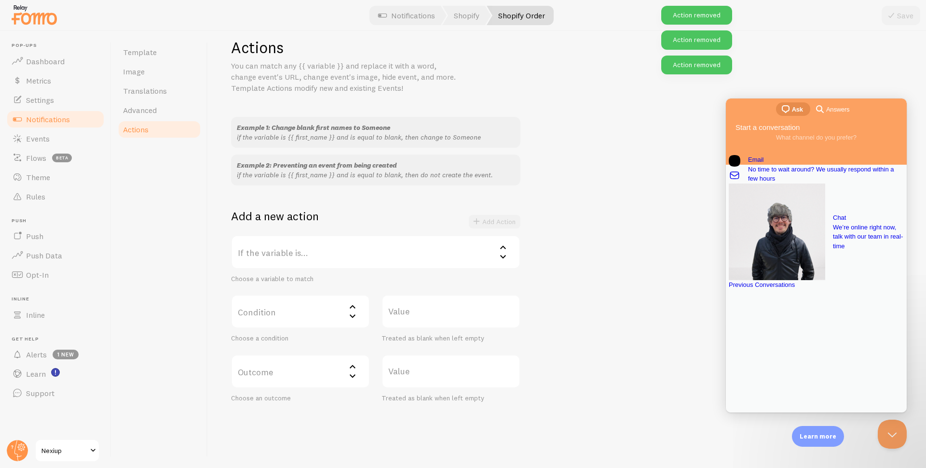
scroll to position [0, 0]
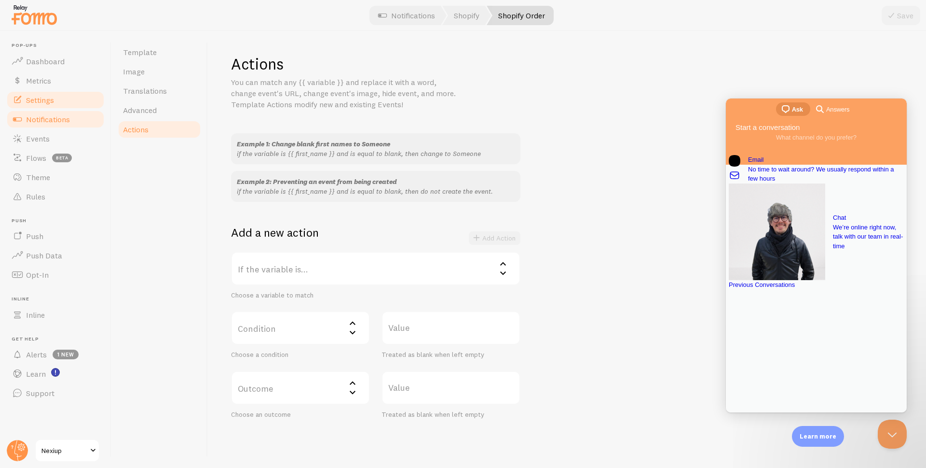
click at [47, 100] on span "Settings" at bounding box center [40, 100] width 28 height 10
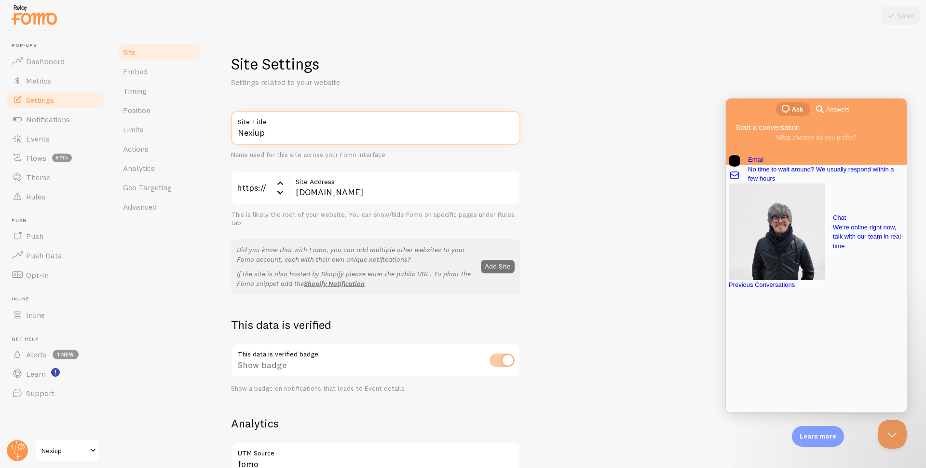
drag, startPoint x: 275, startPoint y: 133, endPoint x: 222, endPoint y: 139, distance: 53.4
click at [222, 139] on div "Site Settings Settings related to your website Nexiup Site Title Name used for …" at bounding box center [567, 249] width 718 height 437
type input "a"
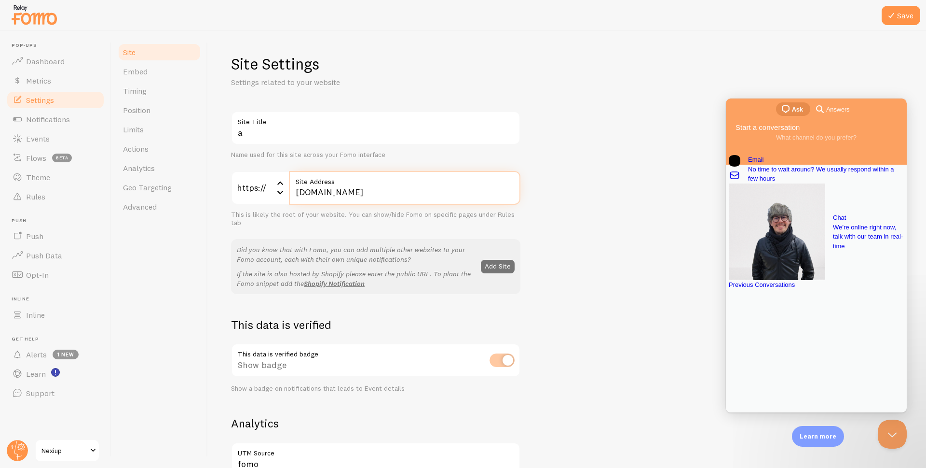
drag, startPoint x: 353, startPoint y: 194, endPoint x: 299, endPoint y: 198, distance: 54.7
click at [299, 198] on input "[DOMAIN_NAME]" at bounding box center [405, 188] width 232 height 34
type input "n"
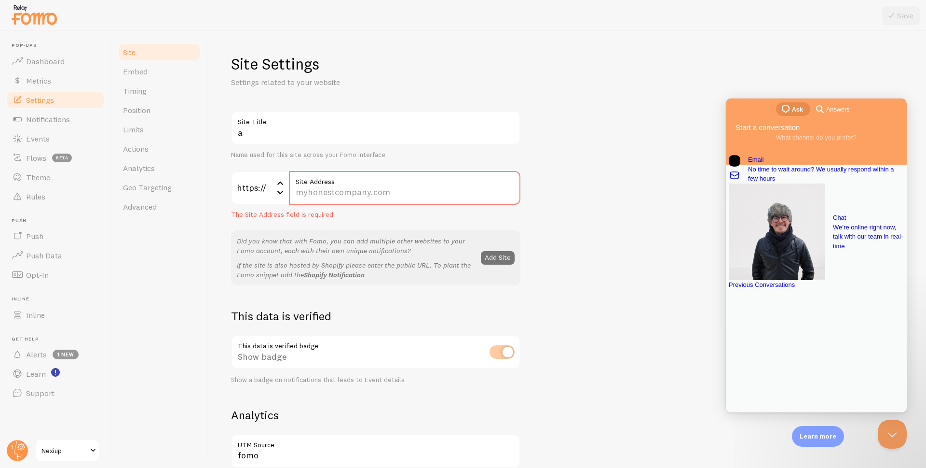
click at [539, 340] on div "a Site Title Name used for this site across your Fomo interface https:// https:…" at bounding box center [567, 433] width 672 height 644
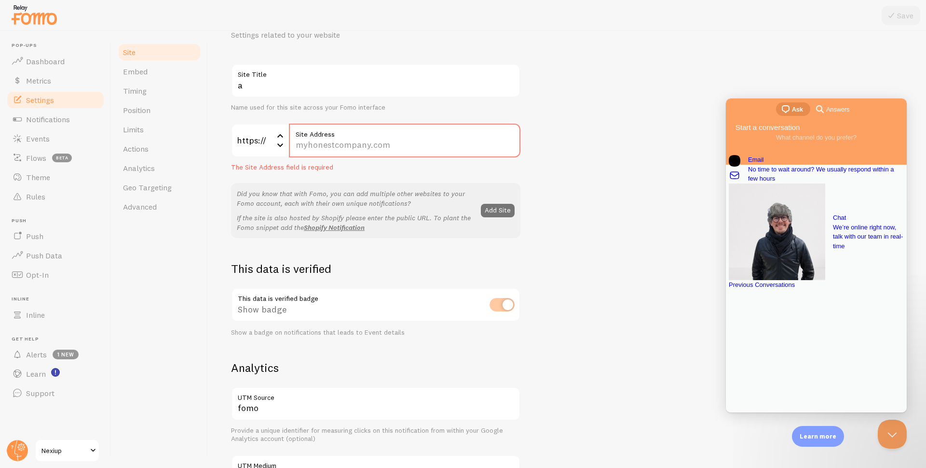
scroll to position [48, 0]
drag, startPoint x: 564, startPoint y: 293, endPoint x: 560, endPoint y: 289, distance: 5.8
click at [564, 293] on div "a Site Title Name used for this site across your Fomo interface https:// https:…" at bounding box center [567, 385] width 672 height 644
click at [342, 144] on input "Site Address" at bounding box center [405, 140] width 232 height 34
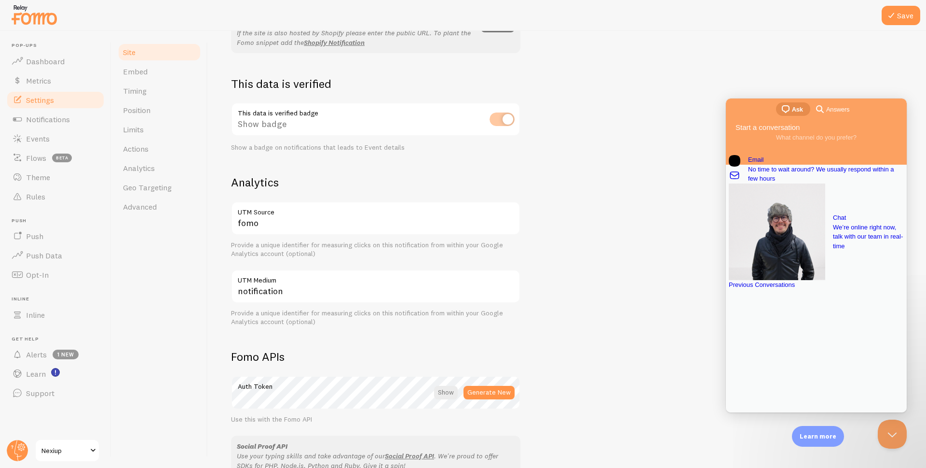
scroll to position [241, 0]
type input "[DOMAIN_NAME]"
click at [896, 19] on icon at bounding box center [892, 16] width 12 height 12
click at [137, 70] on span "Embed" at bounding box center [135, 72] width 25 height 10
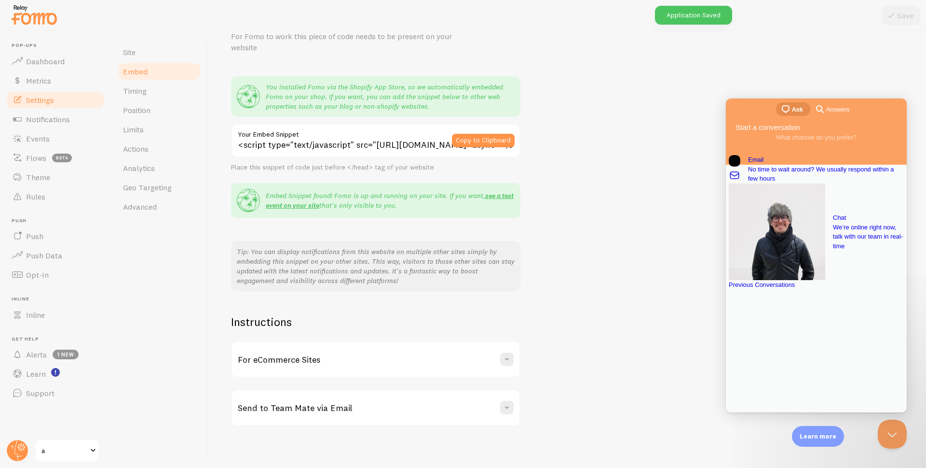
scroll to position [50, 0]
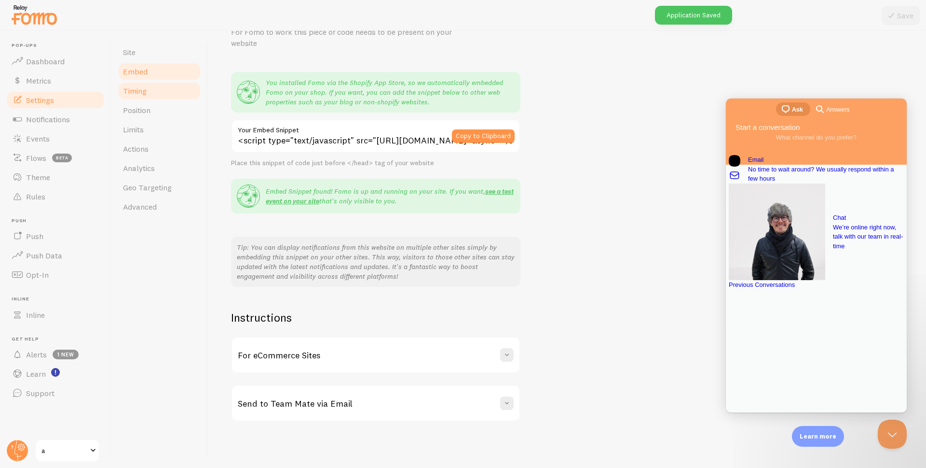
click at [165, 96] on link "Timing" at bounding box center [159, 90] width 84 height 19
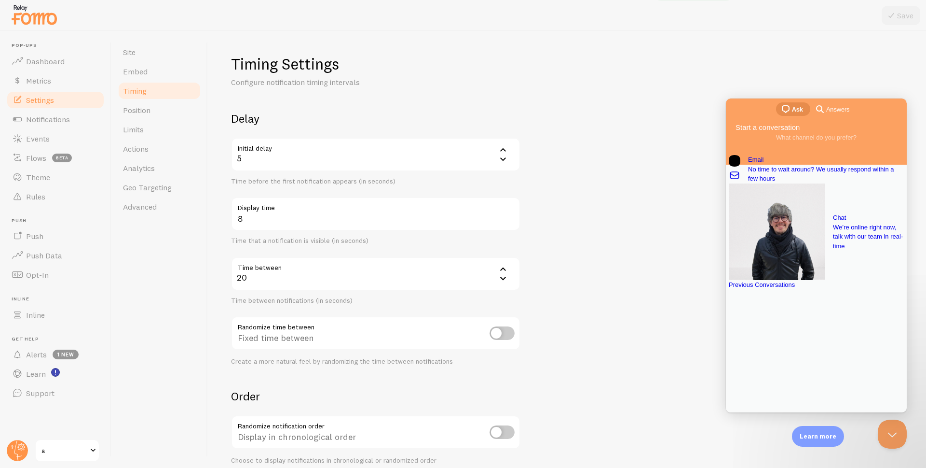
drag, startPoint x: 440, startPoint y: 163, endPoint x: 408, endPoint y: 171, distance: 32.8
click at [440, 163] on div "5" at bounding box center [375, 155] width 289 height 34
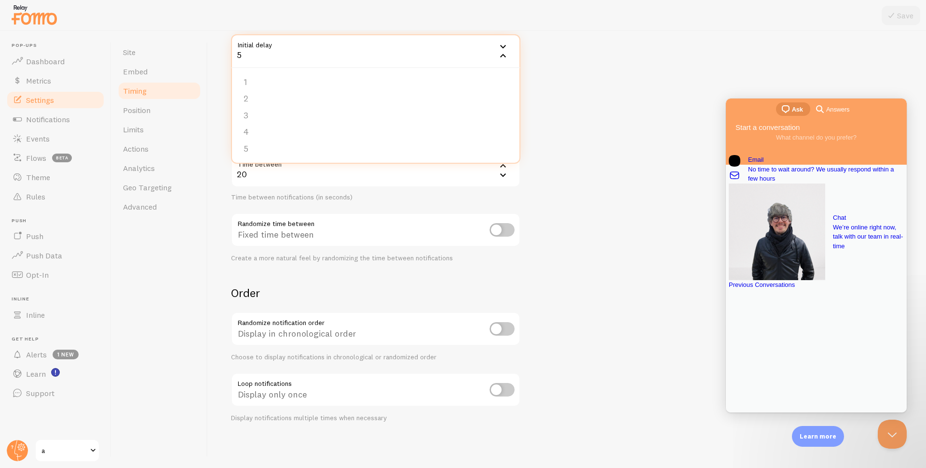
scroll to position [104, 0]
click at [248, 81] on li "1" at bounding box center [376, 81] width 288 height 17
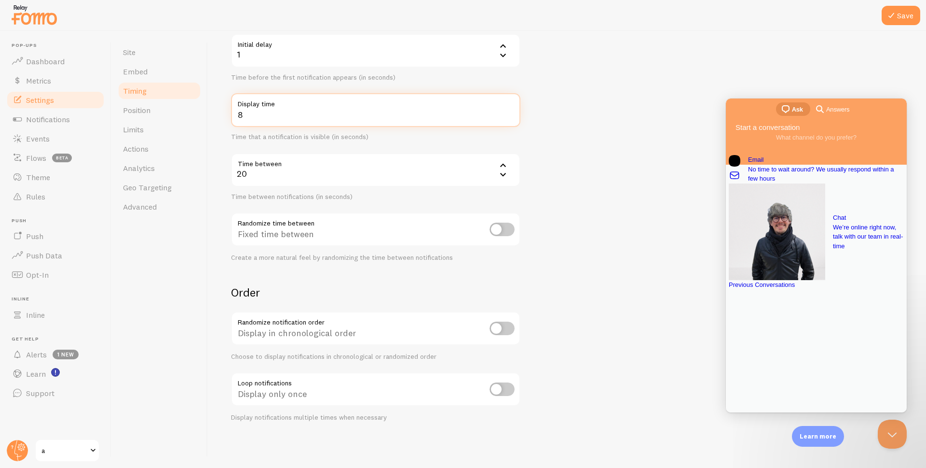
click at [293, 120] on input "8" at bounding box center [375, 110] width 289 height 34
type input "1"
drag, startPoint x: 274, startPoint y: 176, endPoint x: 229, endPoint y: 179, distance: 44.5
click at [229, 179] on div "Timing Settings Configure notification timing intervals Delay Initial delay 1 1…" at bounding box center [567, 249] width 718 height 437
click at [899, 15] on button "Save" at bounding box center [901, 15] width 39 height 19
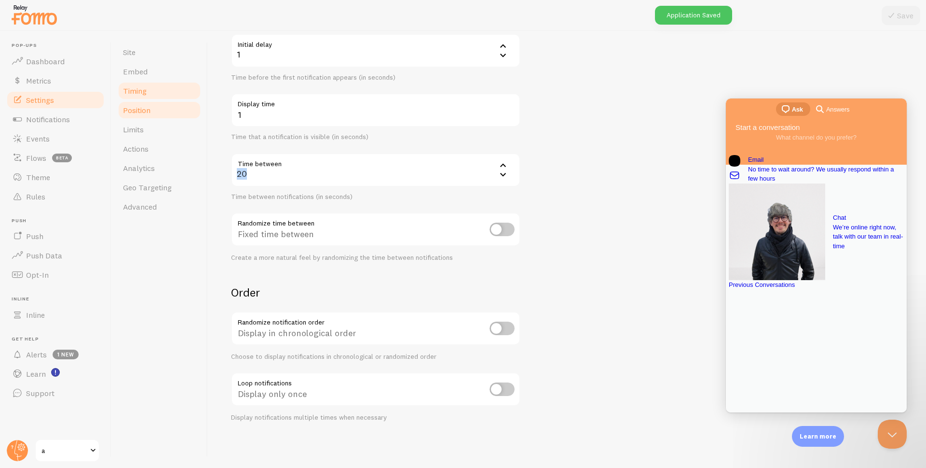
click at [140, 115] on link "Position" at bounding box center [159, 109] width 84 height 19
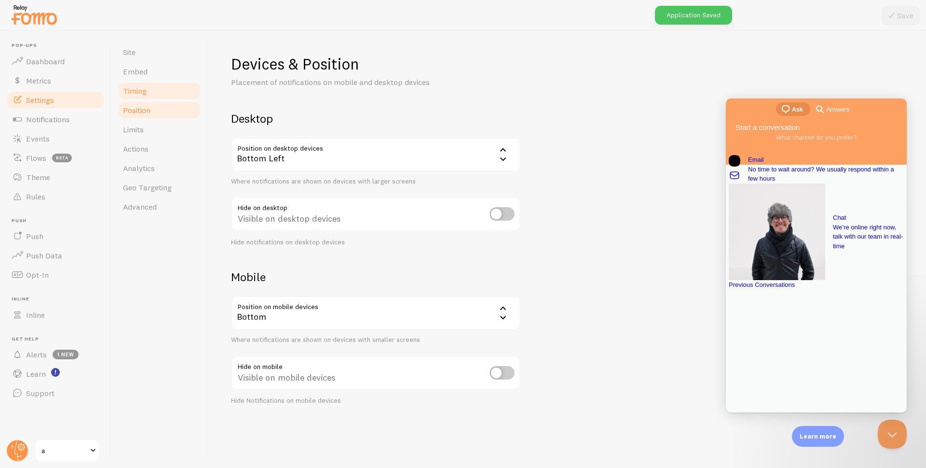
click at [127, 87] on span "Timing" at bounding box center [135, 91] width 24 height 10
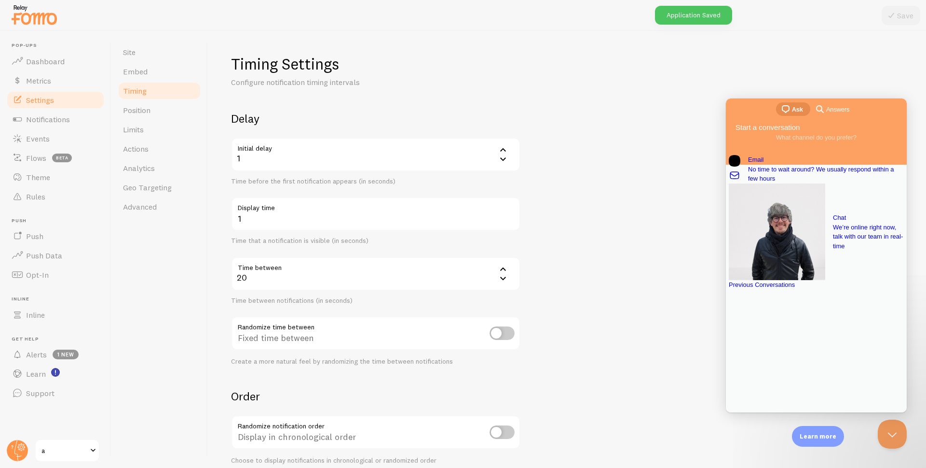
click at [393, 280] on div "20" at bounding box center [375, 274] width 289 height 34
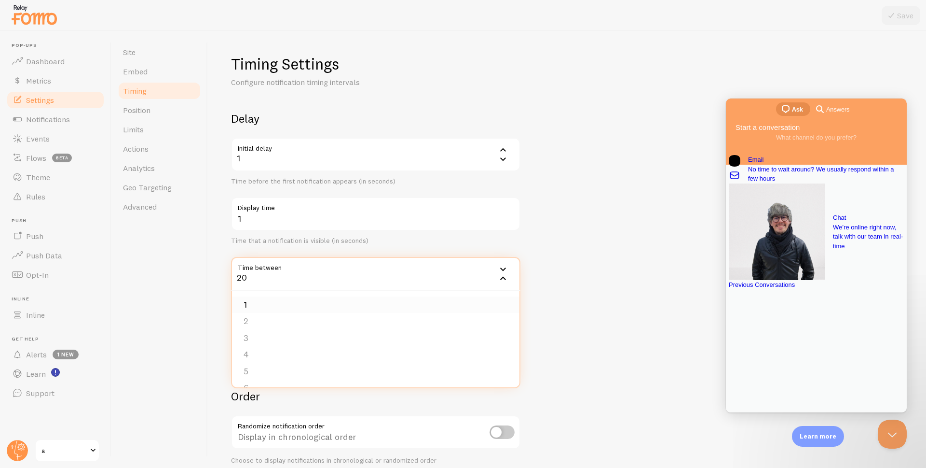
click at [265, 306] on li "1" at bounding box center [376, 304] width 288 height 17
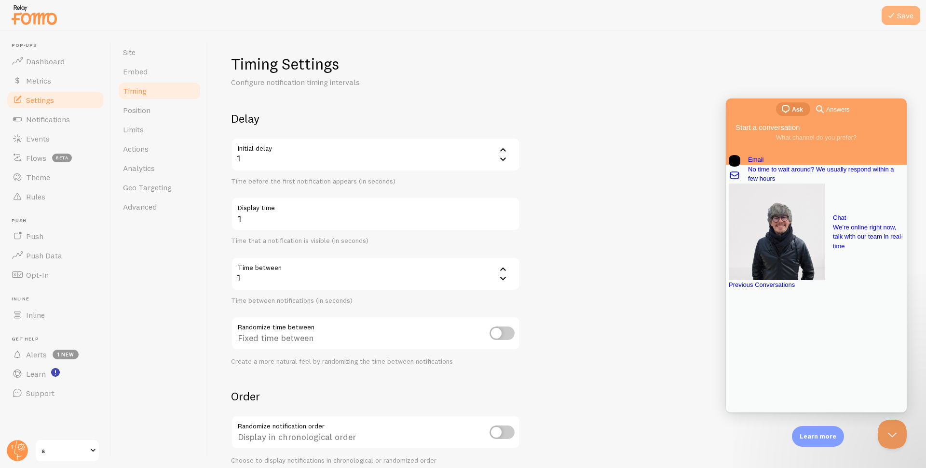
click at [910, 17] on button "Save" at bounding box center [901, 15] width 39 height 19
click at [143, 111] on span "Position" at bounding box center [137, 110] width 28 height 10
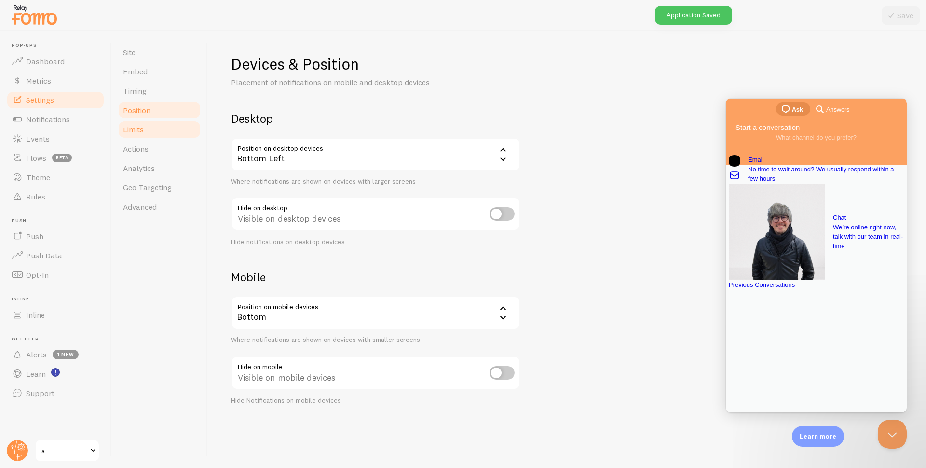
click at [140, 125] on span "Limits" at bounding box center [133, 129] width 21 height 10
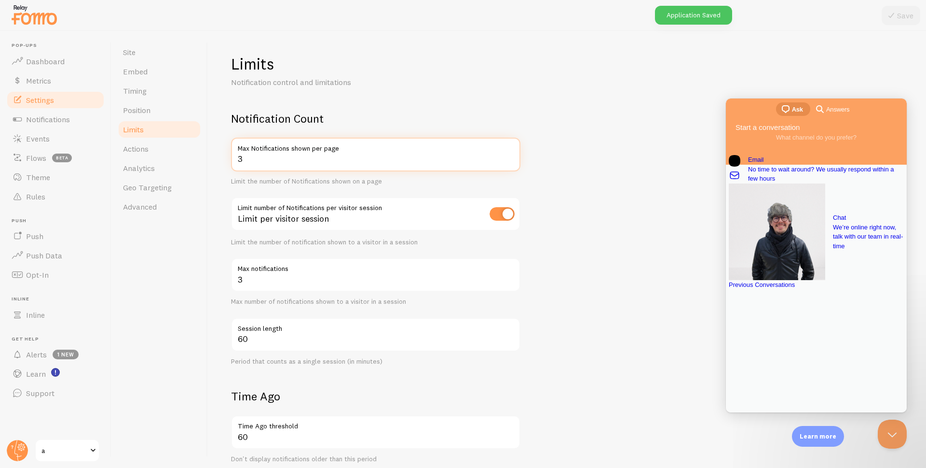
click at [271, 157] on input "3" at bounding box center [375, 155] width 289 height 34
type input "1"
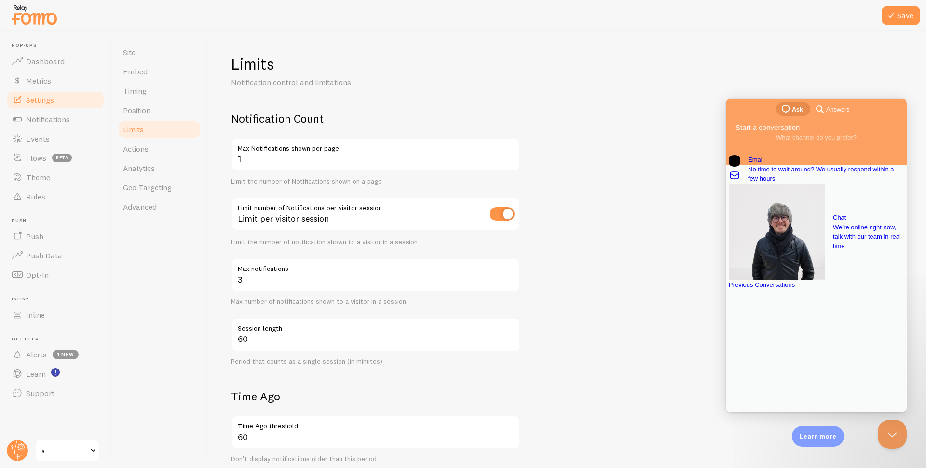
click at [276, 272] on label "Max notifications" at bounding box center [375, 266] width 289 height 16
click at [276, 272] on input "3" at bounding box center [375, 275] width 289 height 34
click at [248, 278] on input "3" at bounding box center [375, 275] width 289 height 34
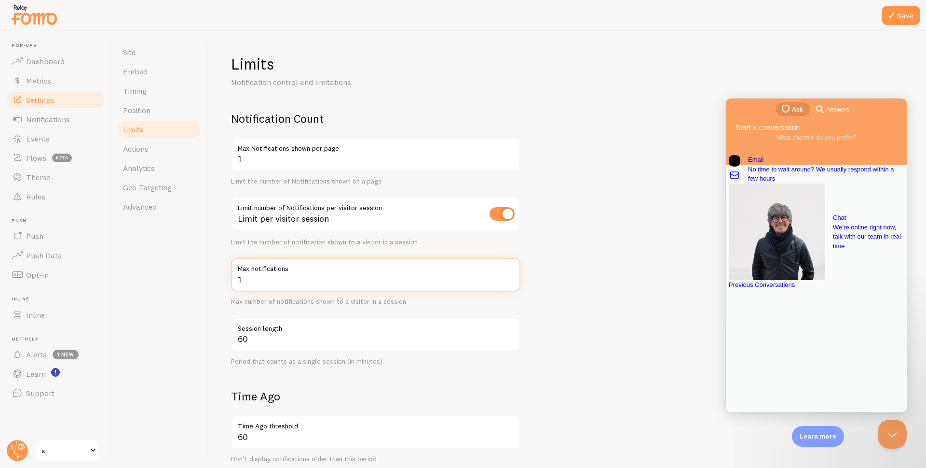
type input "1"
click at [245, 337] on input "60" at bounding box center [375, 334] width 289 height 34
type input "1"
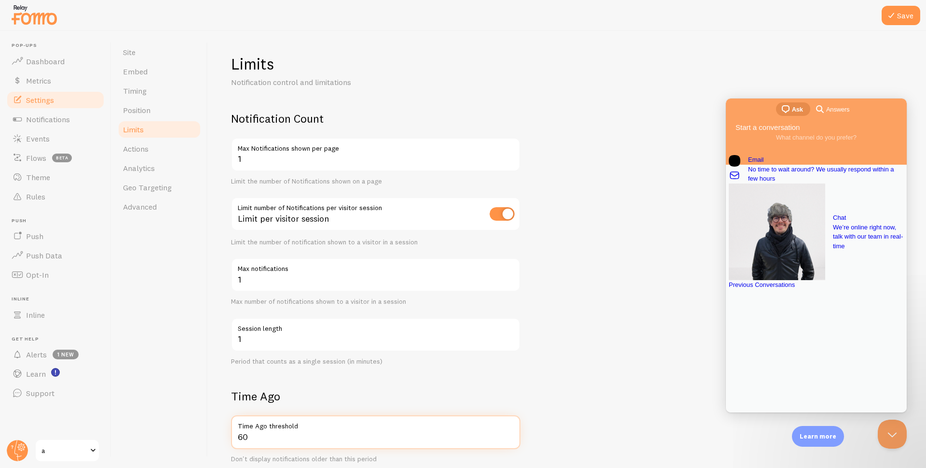
click at [245, 437] on input "60" at bounding box center [375, 432] width 289 height 34
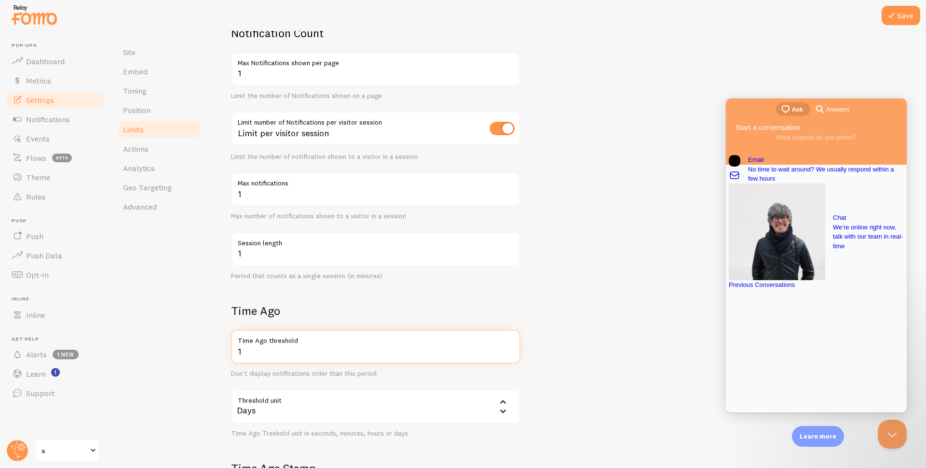
scroll to position [145, 0]
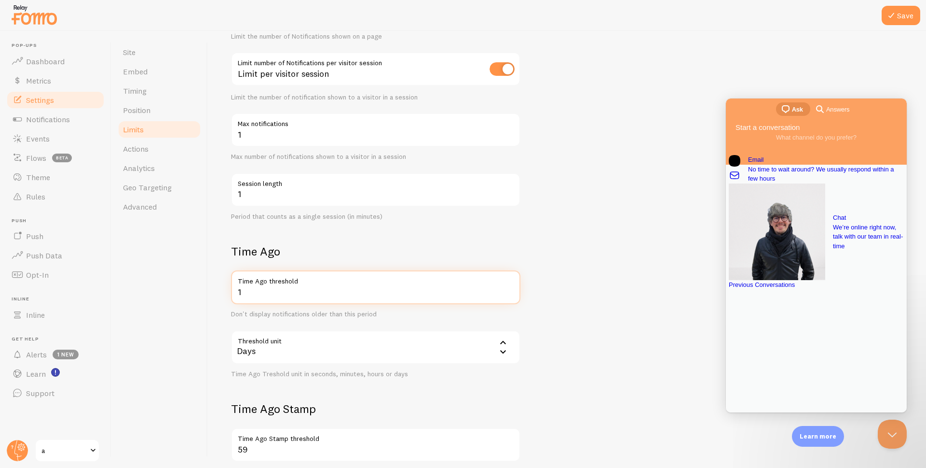
type input "1"
click at [258, 349] on div "Days" at bounding box center [375, 347] width 289 height 34
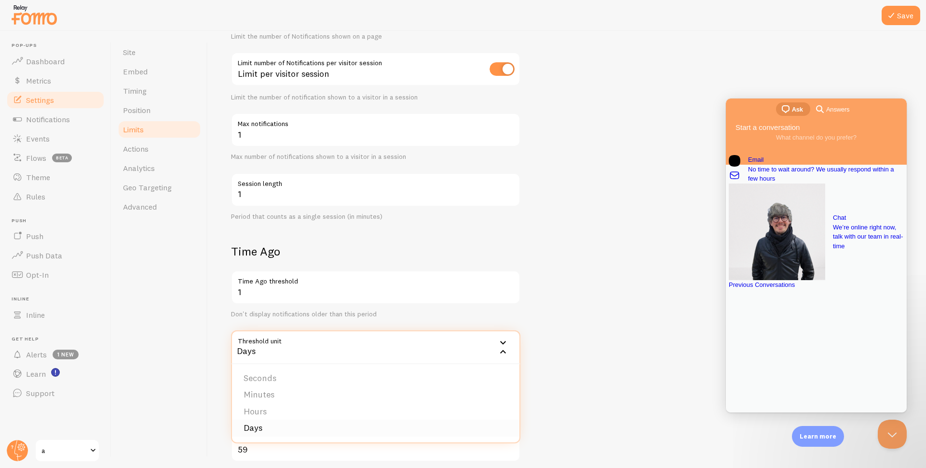
click at [263, 427] on li "Days" at bounding box center [376, 427] width 288 height 17
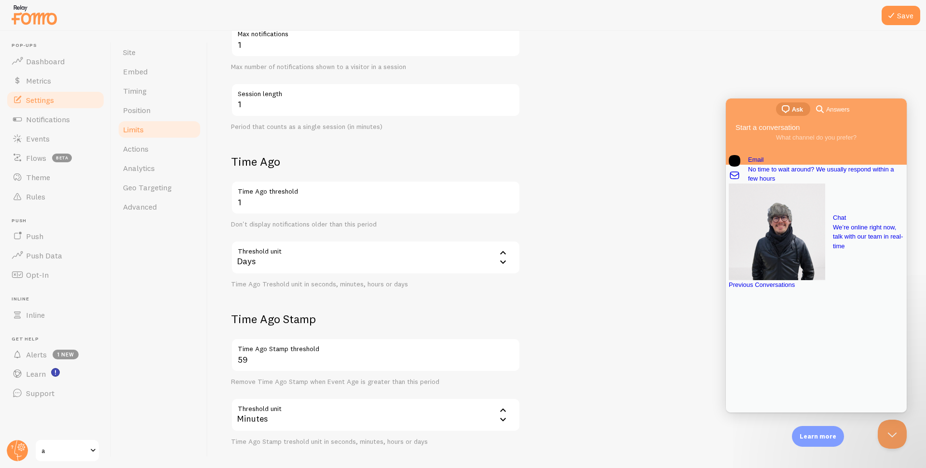
scroll to position [277, 0]
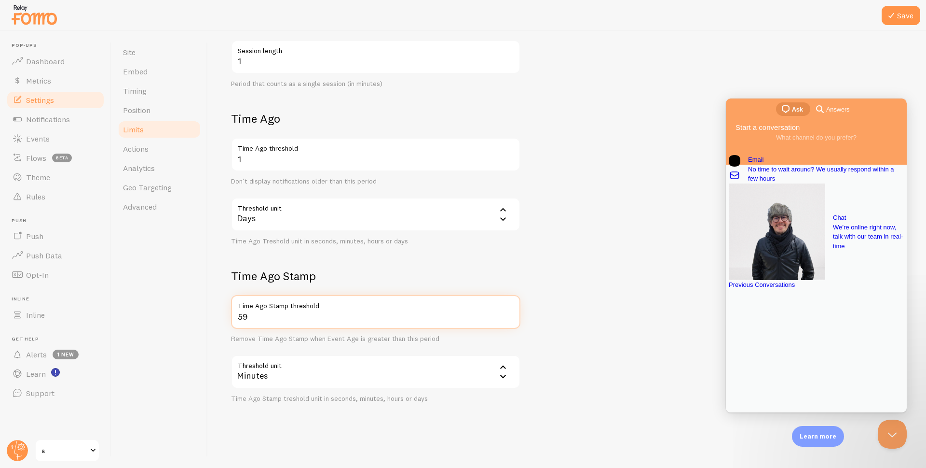
click at [243, 318] on input "59" at bounding box center [375, 312] width 289 height 34
type input "1"
click at [259, 374] on div "Minutes" at bounding box center [375, 372] width 289 height 34
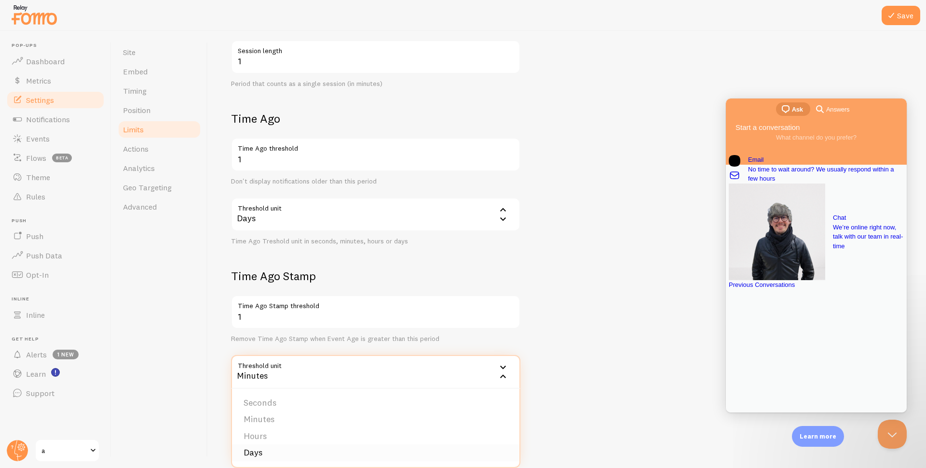
click at [255, 450] on li "Days" at bounding box center [376, 452] width 288 height 17
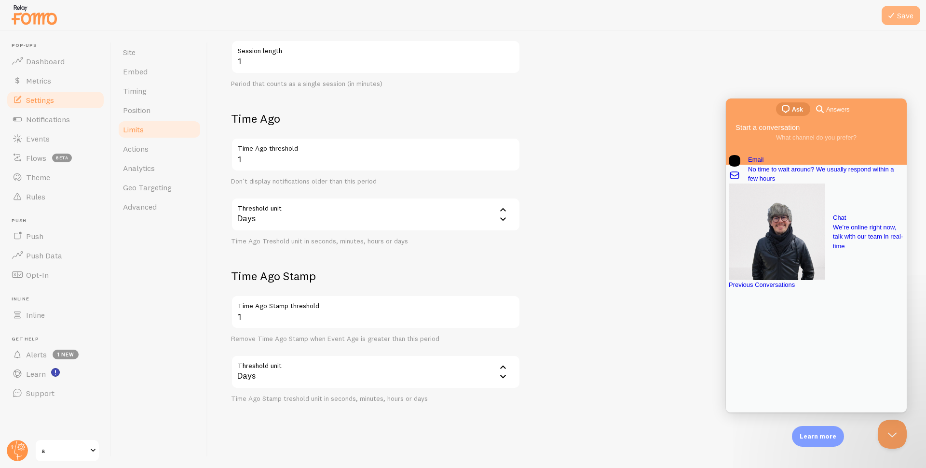
click at [904, 15] on button "Save" at bounding box center [901, 15] width 39 height 19
click at [30, 137] on span "Events" at bounding box center [38, 139] width 24 height 10
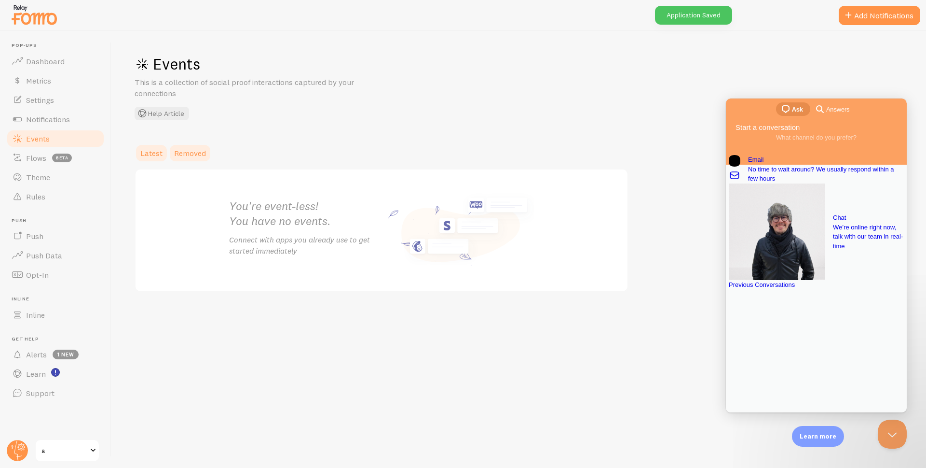
click at [192, 148] on span "Removed" at bounding box center [190, 153] width 32 height 10
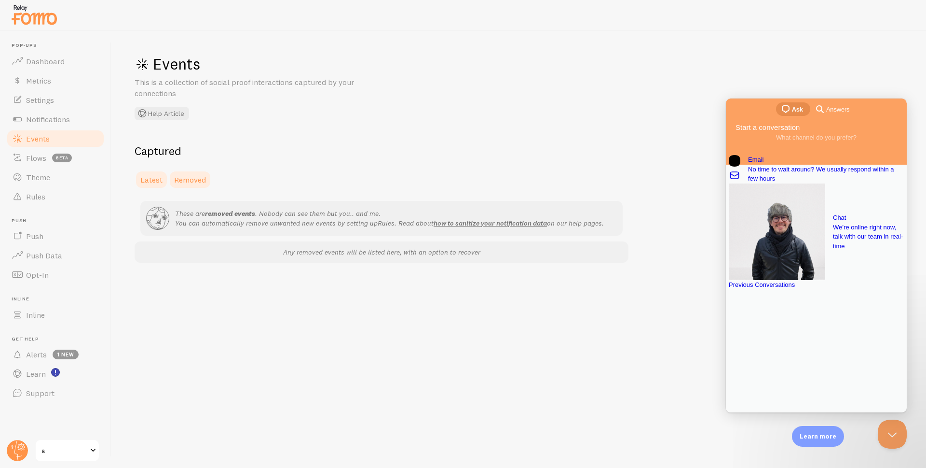
click at [142, 177] on span "Latest" at bounding box center [151, 180] width 22 height 10
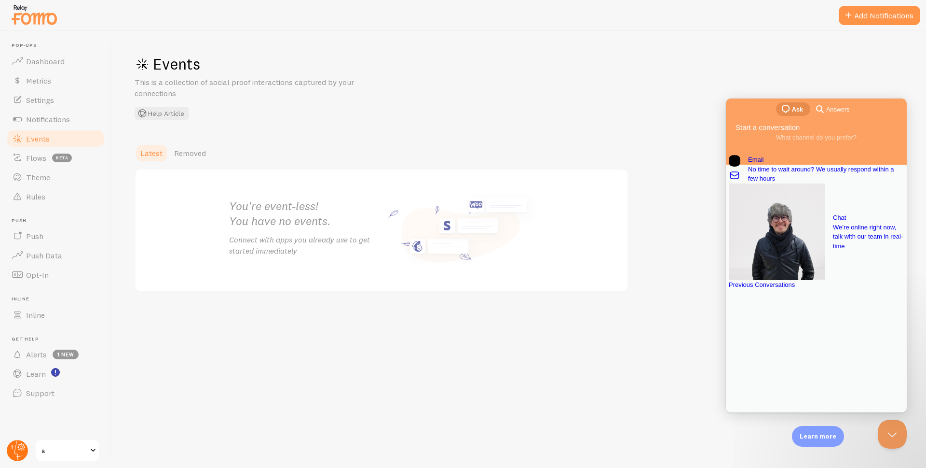
click at [21, 448] on icon at bounding box center [21, 446] width 3 height 3
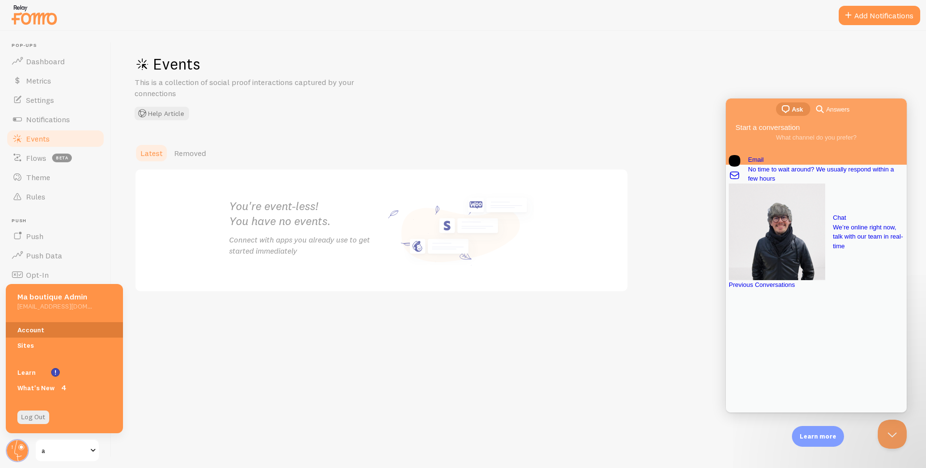
click at [35, 326] on link "Account" at bounding box center [64, 329] width 117 height 15
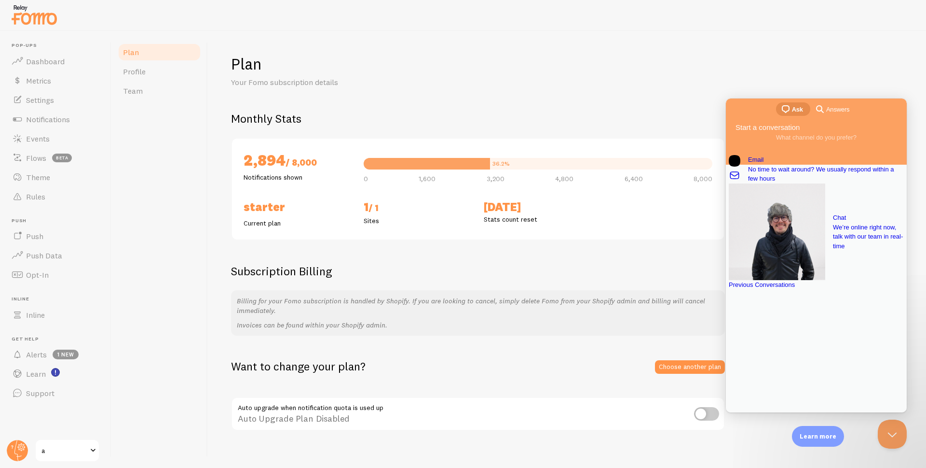
scroll to position [10, 0]
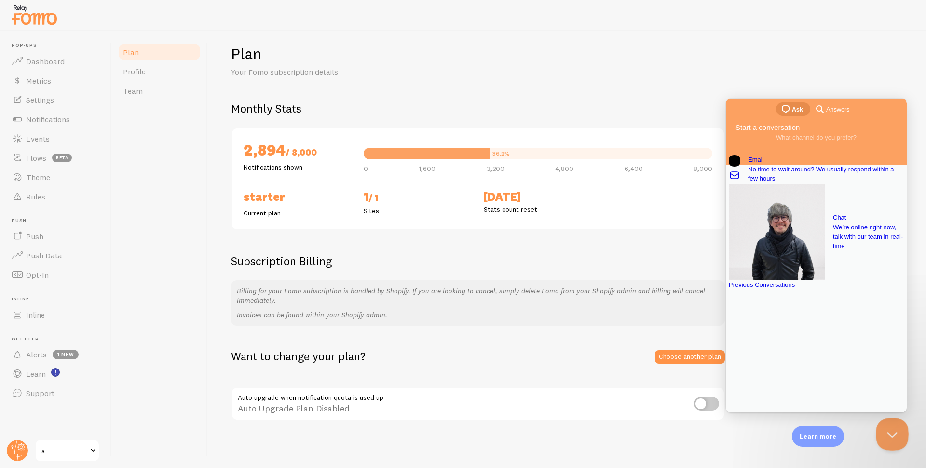
drag, startPoint x: 1754, startPoint y: 846, endPoint x: 881, endPoint y: 437, distance: 964.6
click at [881, 437] on button "Close Beacon popover" at bounding box center [890, 431] width 29 height 29
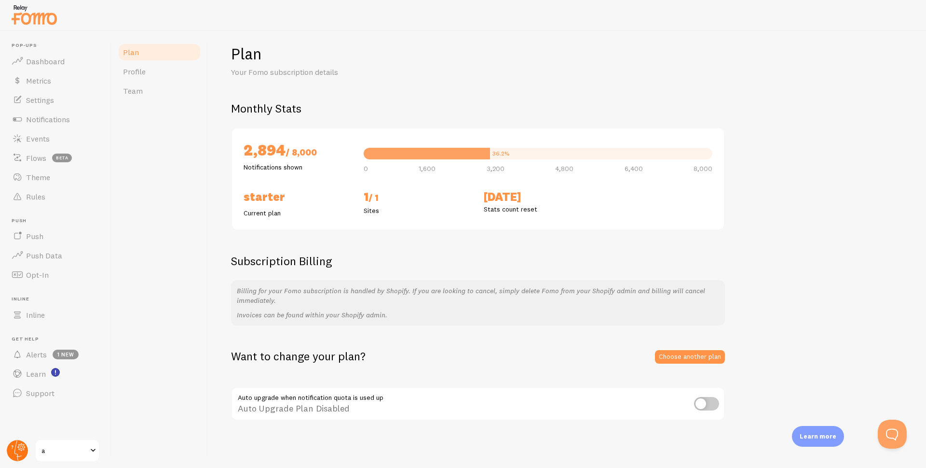
click at [14, 447] on circle at bounding box center [17, 450] width 21 height 21
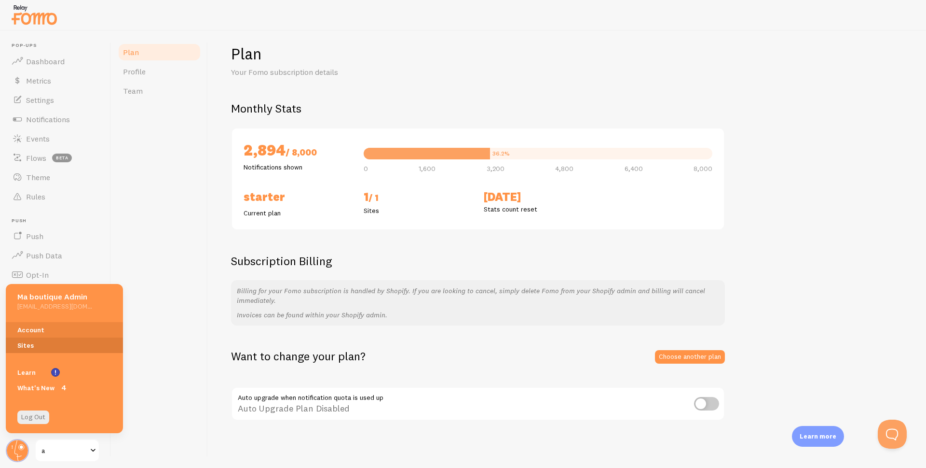
click at [41, 346] on link "Sites" at bounding box center [64, 344] width 117 height 15
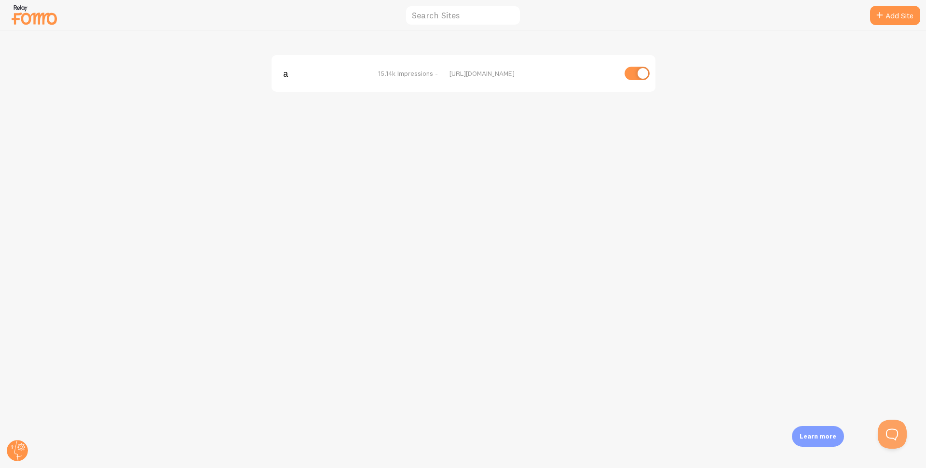
click at [634, 72] on input "checkbox" at bounding box center [637, 74] width 25 height 14
checkbox input "false"
click at [287, 72] on span "a" at bounding box center [322, 73] width 78 height 9
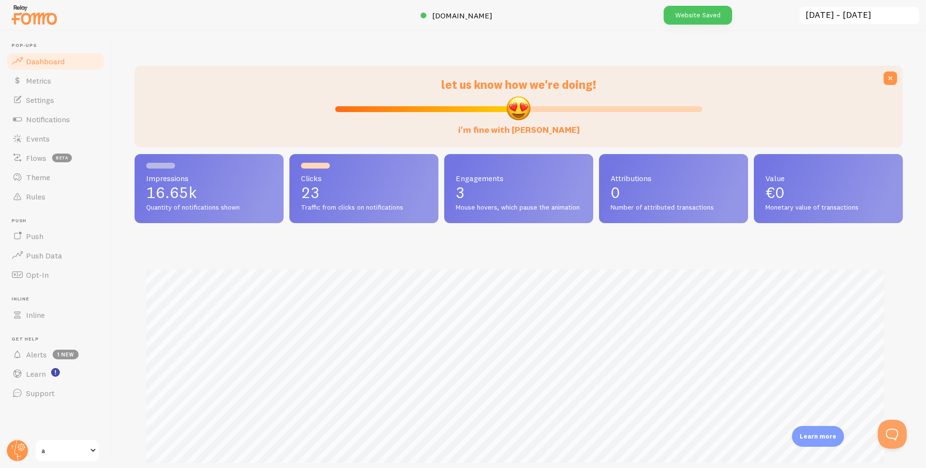
scroll to position [253, 761]
click at [41, 119] on span "Notifications" at bounding box center [48, 119] width 44 height 10
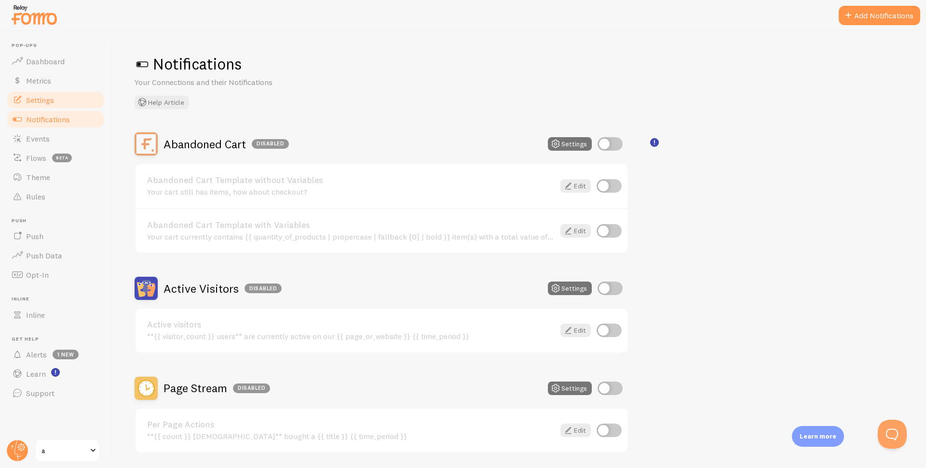
click at [46, 102] on span "Settings" at bounding box center [40, 100] width 28 height 10
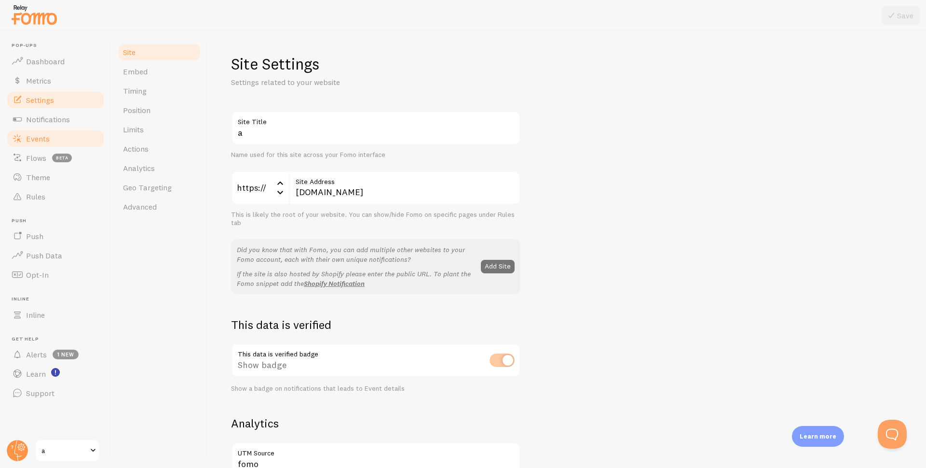
click at [39, 137] on span "Events" at bounding box center [38, 139] width 24 height 10
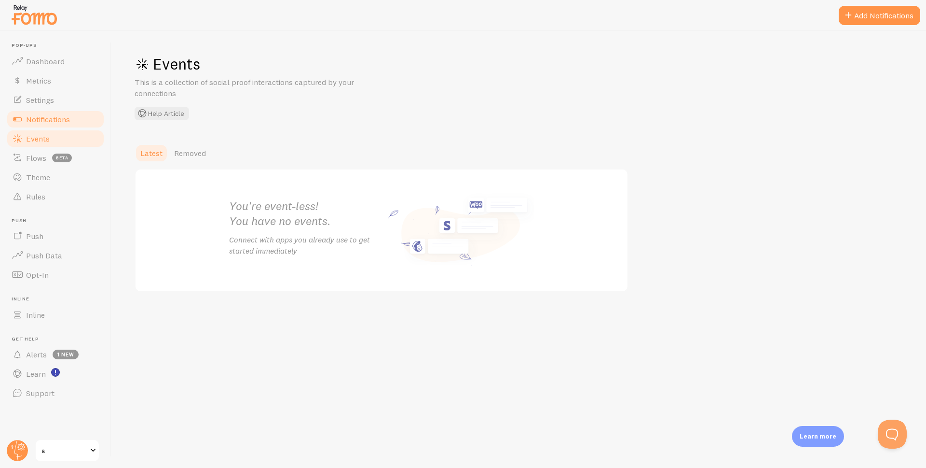
click at [40, 115] on span "Notifications" at bounding box center [48, 119] width 44 height 10
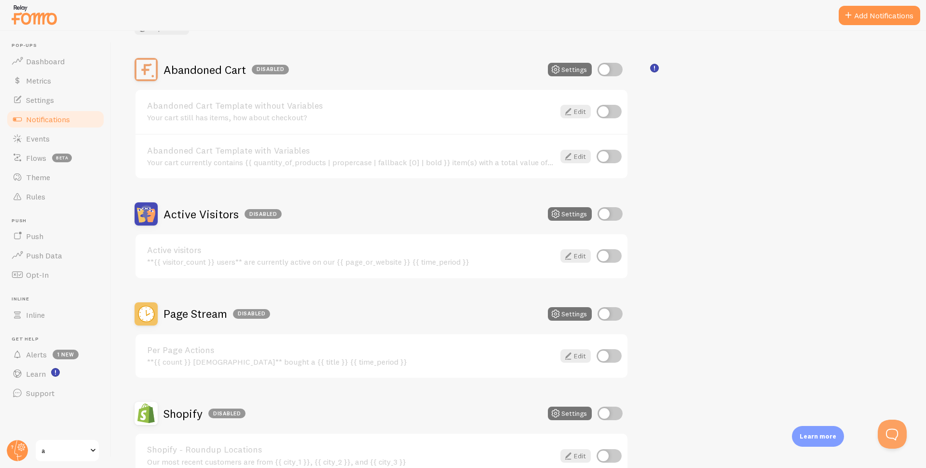
scroll to position [241, 0]
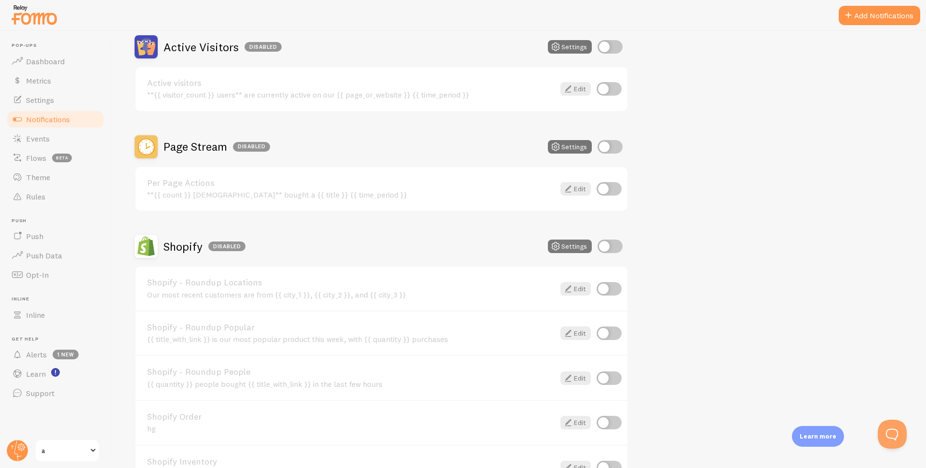
click at [566, 248] on button "Settings" at bounding box center [570, 246] width 44 height 14
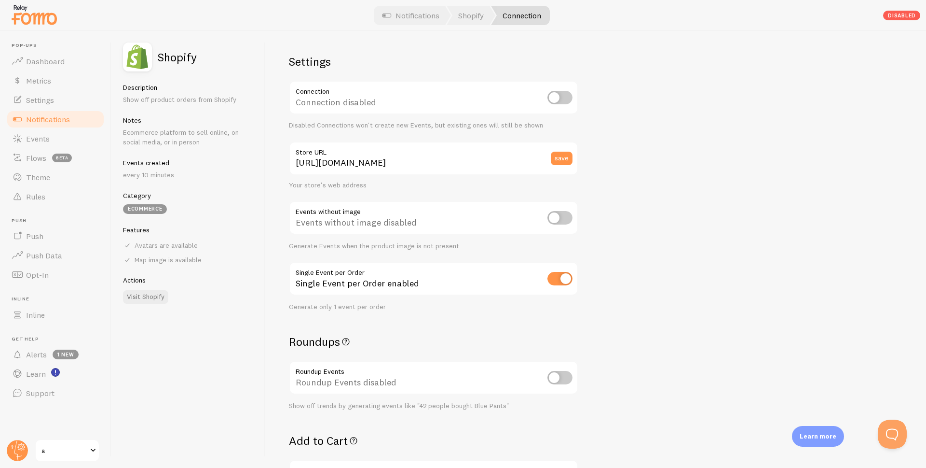
click at [563, 278] on input "checkbox" at bounding box center [560, 279] width 25 height 14
checkbox input "false"
drag, startPoint x: 403, startPoint y: 165, endPoint x: 289, endPoint y: 176, distance: 113.9
click at [289, 176] on div "[URL][DOMAIN_NAME] Store URL save Your store's web address" at bounding box center [433, 165] width 289 height 48
click at [606, 179] on div "Settings Connection Connection disabled Disabled Connections won't create new E…" at bounding box center [596, 249] width 661 height 437
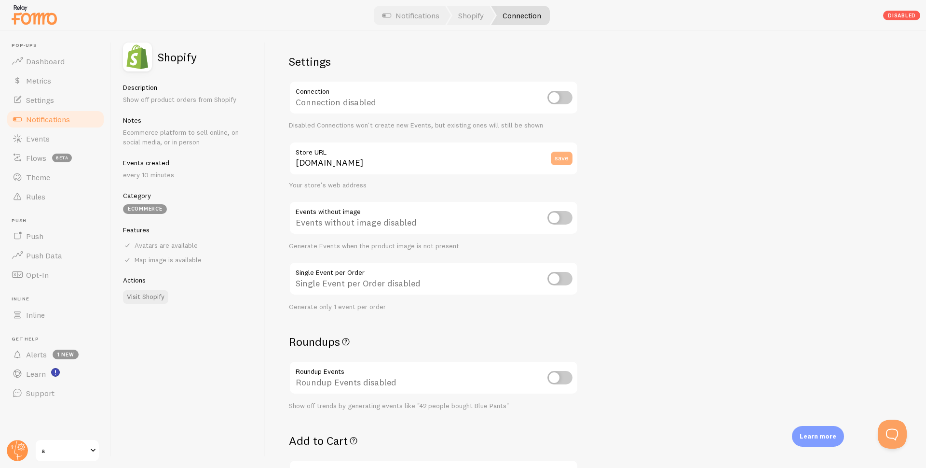
click at [562, 159] on button "save" at bounding box center [562, 159] width 22 height 14
type input "[URL][DOMAIN_NAME]"
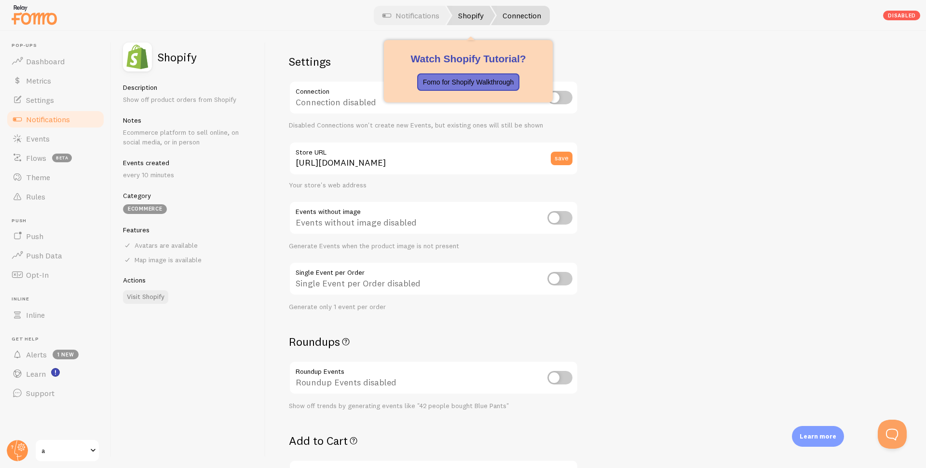
click at [460, 18] on link "Shopify" at bounding box center [471, 15] width 49 height 19
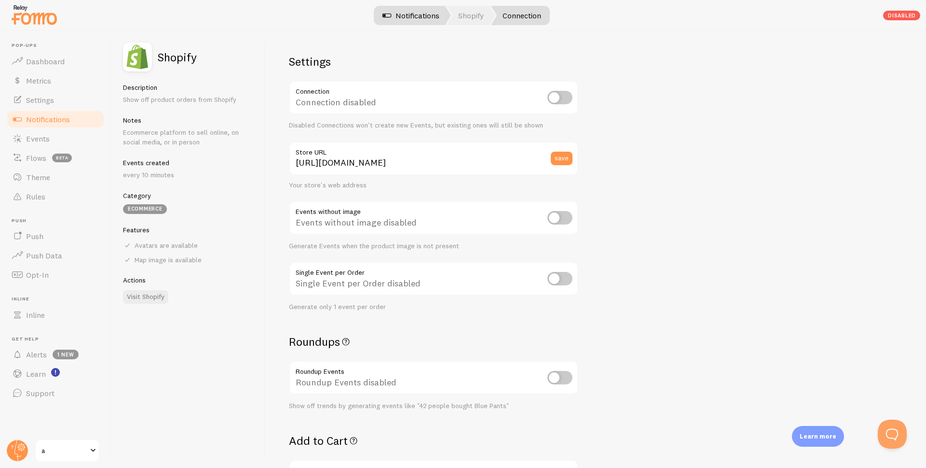
click at [413, 14] on link "Notifications" at bounding box center [411, 15] width 80 height 19
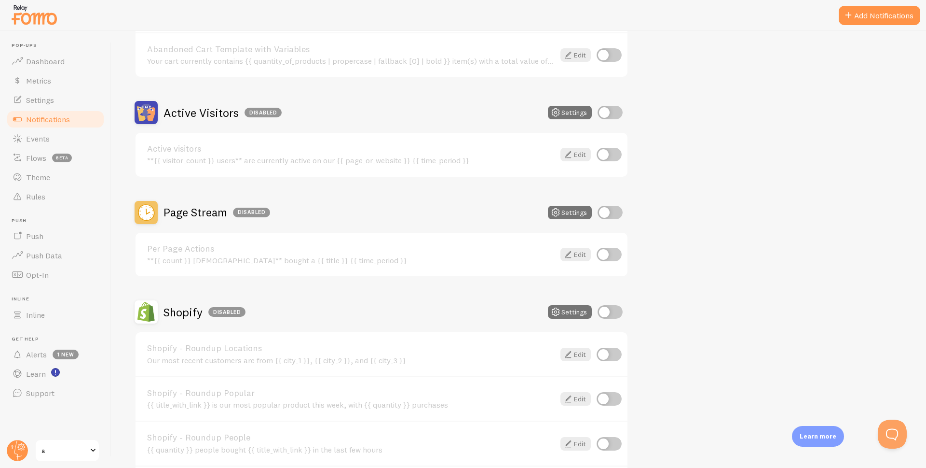
scroll to position [241, 0]
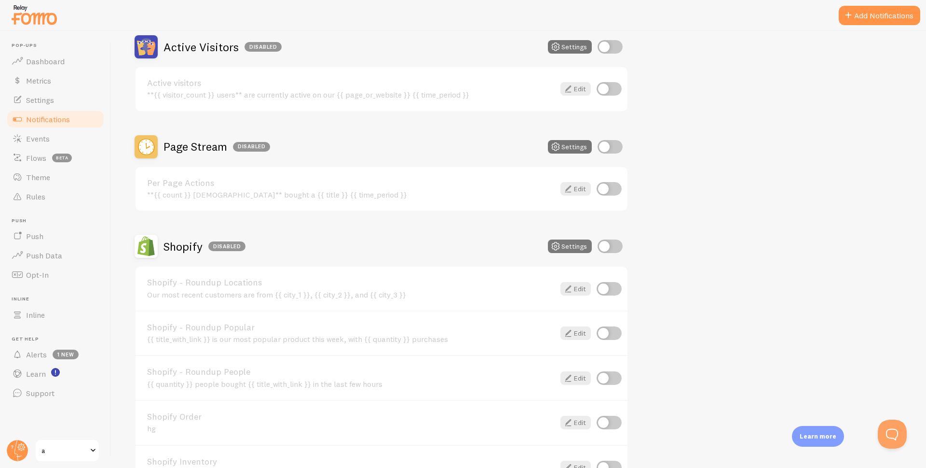
click at [571, 246] on button "Settings" at bounding box center [570, 246] width 44 height 14
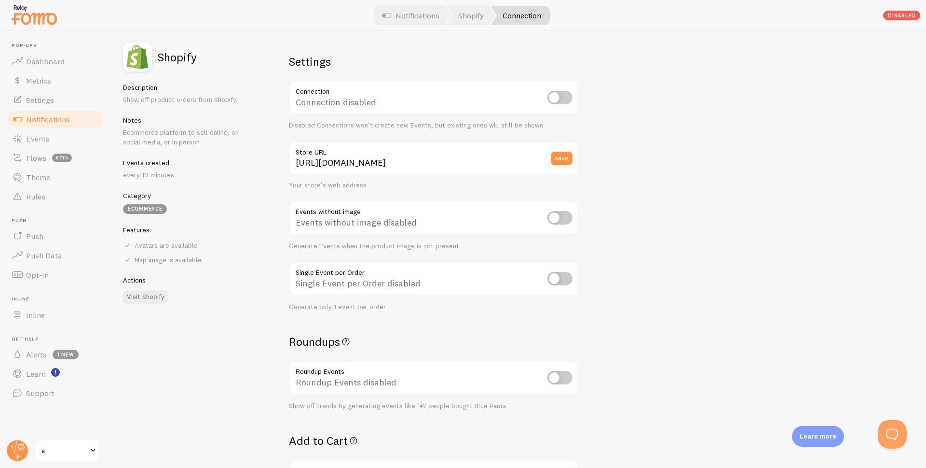
click at [560, 97] on input "checkbox" at bounding box center [560, 98] width 25 height 14
checkbox input "false"
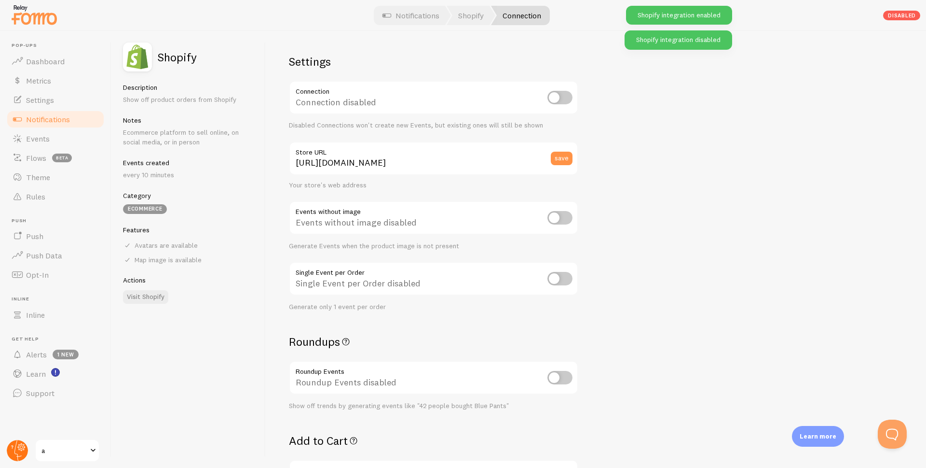
click at [18, 453] on circle at bounding box center [17, 450] width 21 height 21
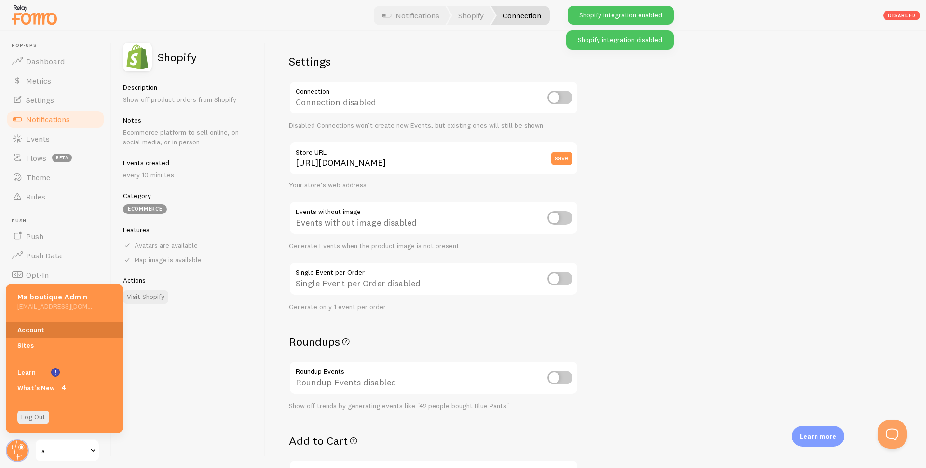
click at [43, 330] on link "Account" at bounding box center [64, 329] width 117 height 15
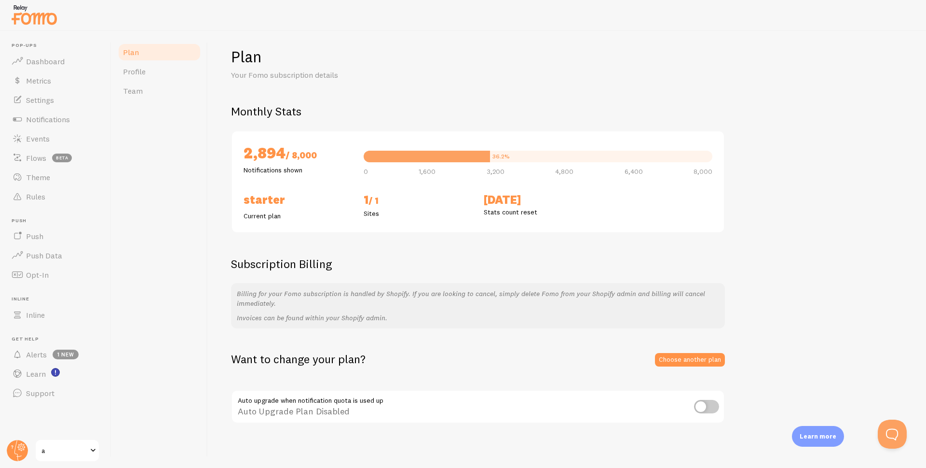
scroll to position [10, 0]
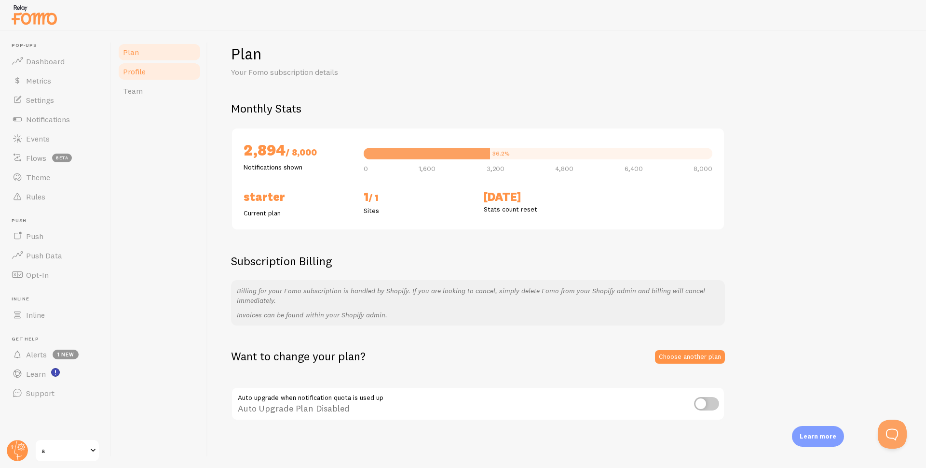
click at [133, 71] on span "Profile" at bounding box center [134, 72] width 23 height 10
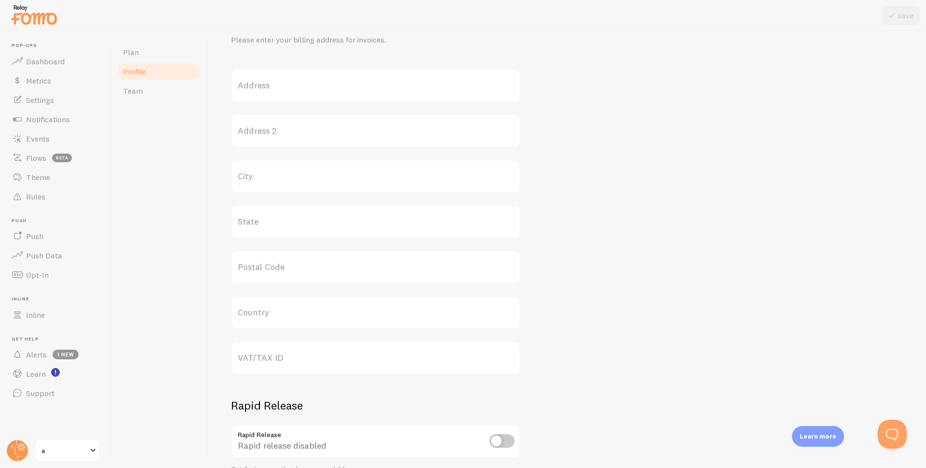
scroll to position [358, 0]
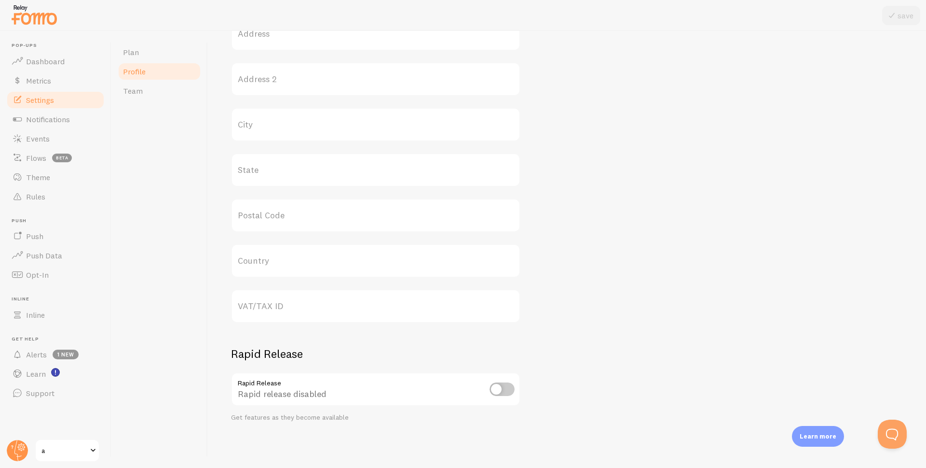
click at [47, 99] on span "Settings" at bounding box center [40, 100] width 28 height 10
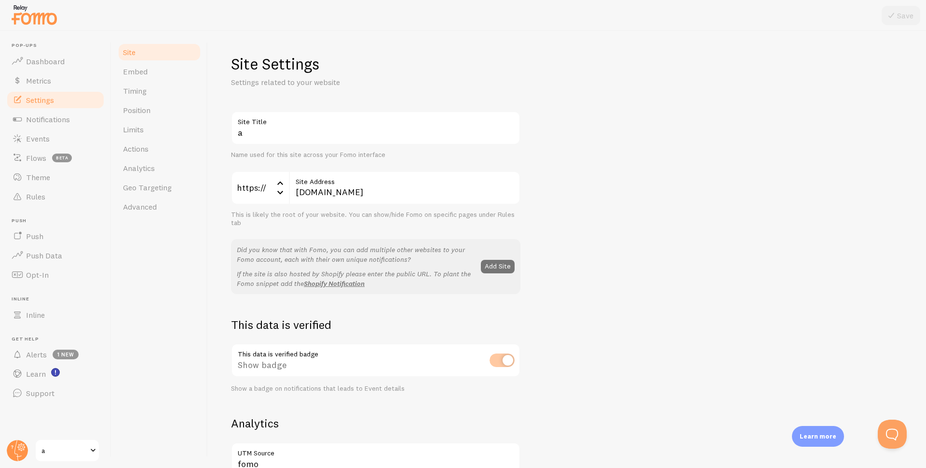
click at [43, 49] on li "Pop-ups Dashboard" at bounding box center [55, 56] width 99 height 28
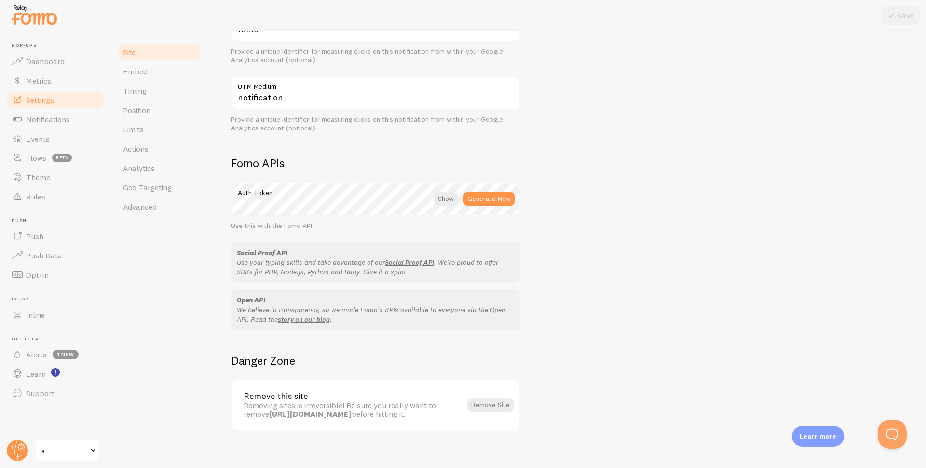
scroll to position [443, 0]
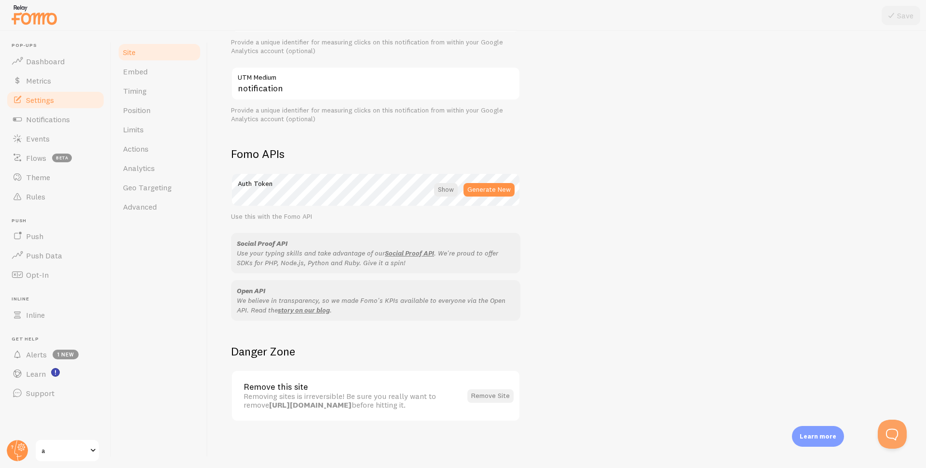
click at [498, 398] on button "Remove Site" at bounding box center [491, 396] width 46 height 14
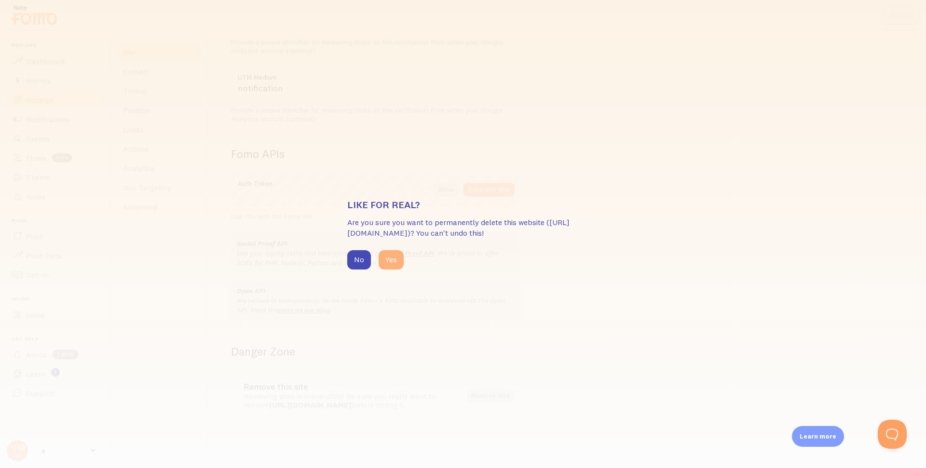
click at [390, 261] on button "Yes" at bounding box center [391, 259] width 25 height 19
